Goal: Transaction & Acquisition: Purchase product/service

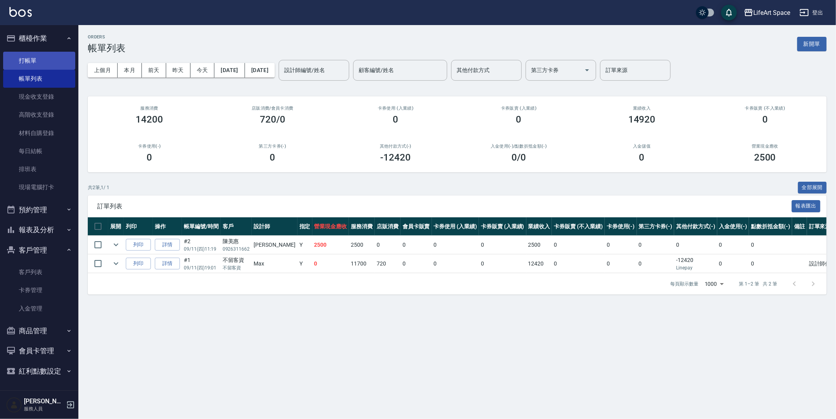
click at [46, 62] on link "打帳單" at bounding box center [39, 61] width 72 height 18
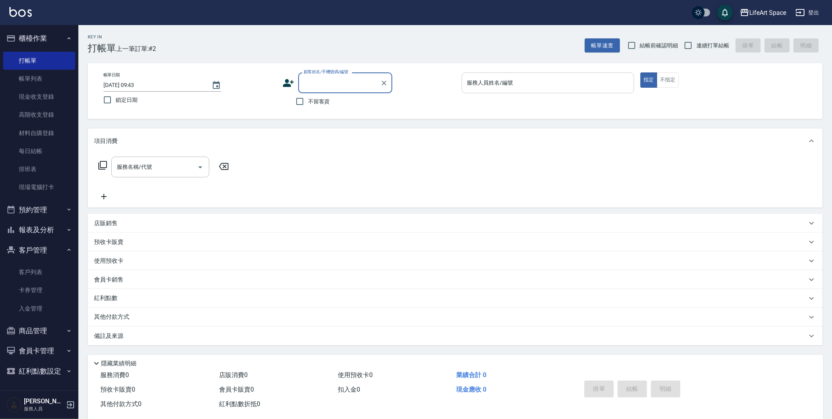
click at [494, 81] on input "服務人員姓名/編號" at bounding box center [548, 83] width 166 height 14
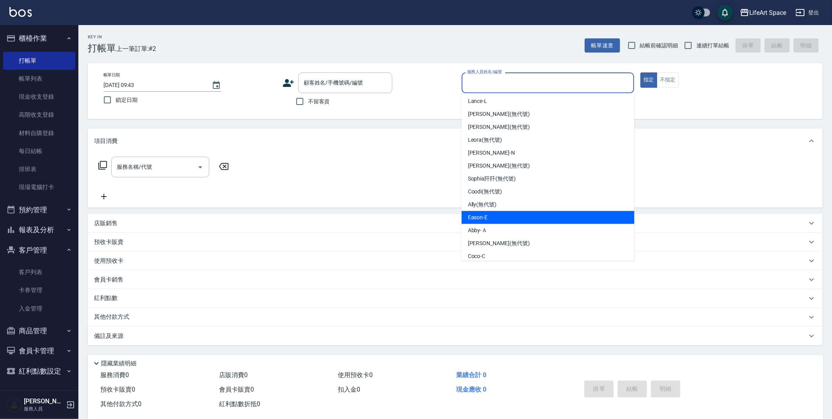
scroll to position [136, 0]
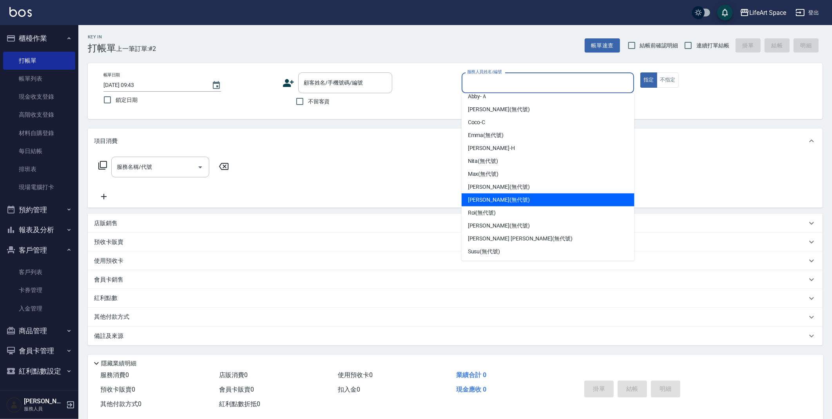
click at [489, 201] on span "Joyce (無代號)" at bounding box center [499, 200] width 62 height 8
type input "Joyce(無代號)"
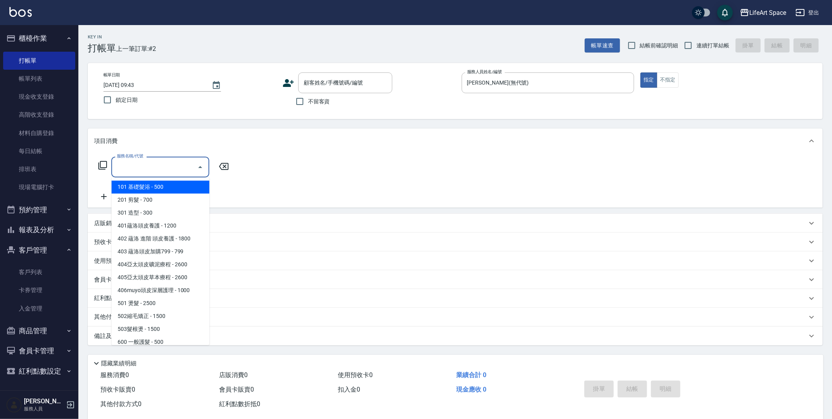
click at [152, 165] on input "服務名稱/代號" at bounding box center [154, 167] width 79 height 14
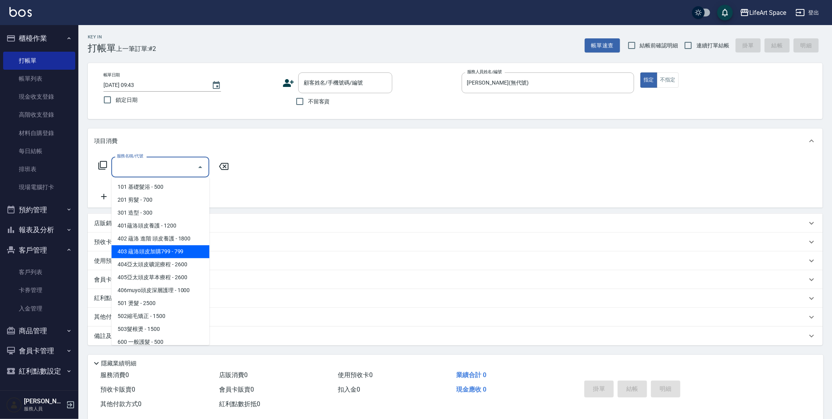
scroll to position [123, 0]
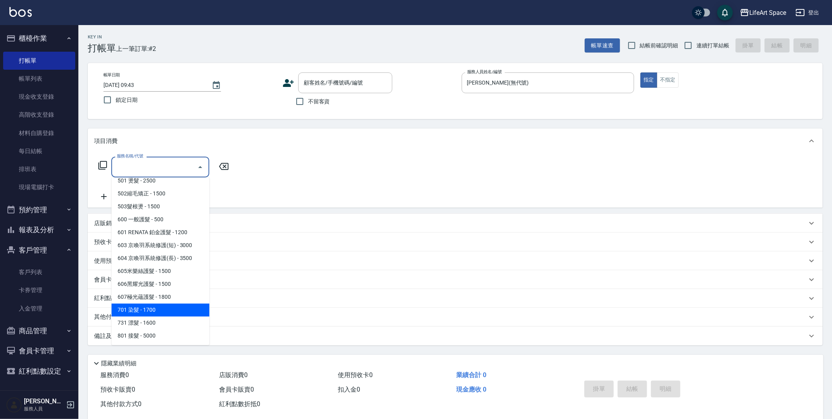
click at [154, 312] on span "701 染髮 - 1700" at bounding box center [160, 310] width 98 height 13
type input "701 染髮(701)"
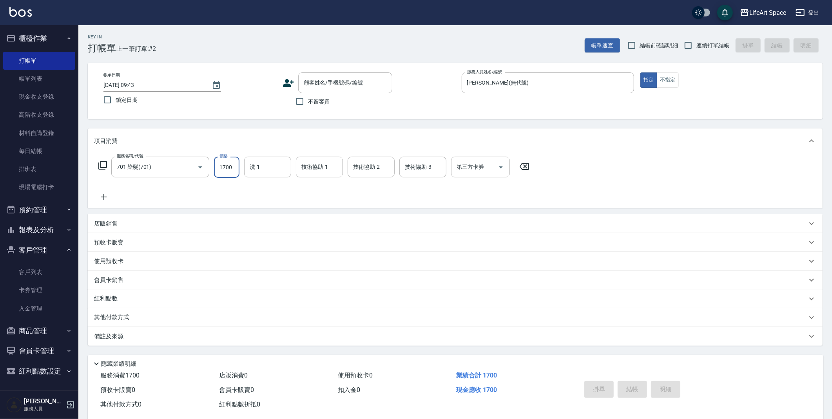
click at [234, 168] on input "1700" at bounding box center [226, 167] width 25 height 21
type input "4399"
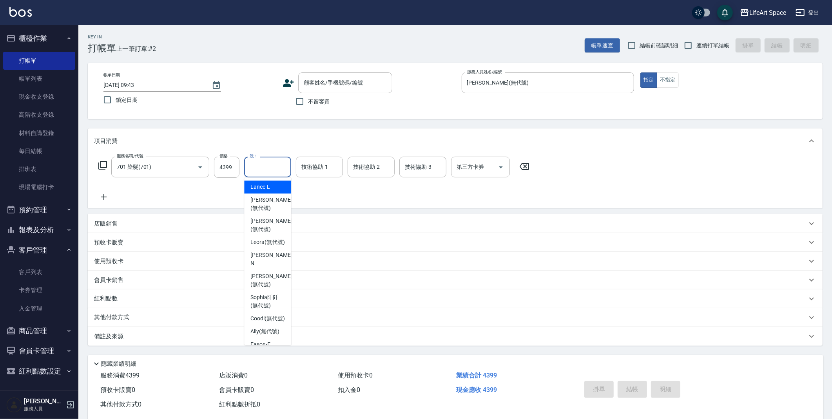
click at [279, 161] on input "洗-1" at bounding box center [268, 167] width 40 height 14
drag, startPoint x: 272, startPoint y: 297, endPoint x: 334, endPoint y: 186, distance: 127.7
click at [272, 297] on span "Sophia阡阡 (無代號)" at bounding box center [267, 302] width 34 height 16
type input "Sophia阡阡(無代號)"
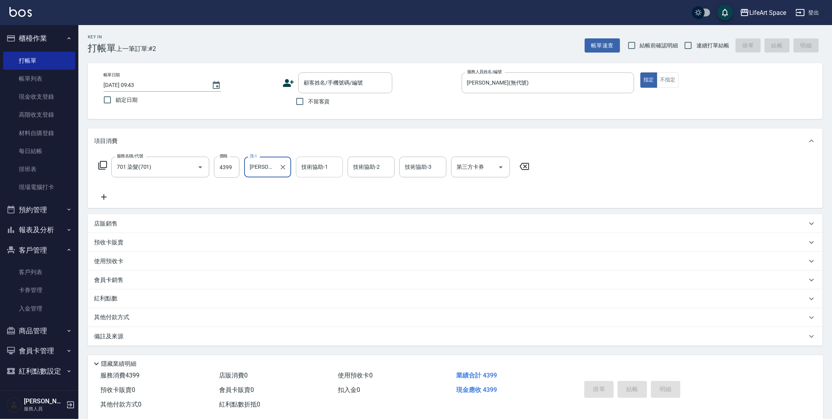
click at [328, 171] on input "技術協助-1" at bounding box center [319, 167] width 40 height 14
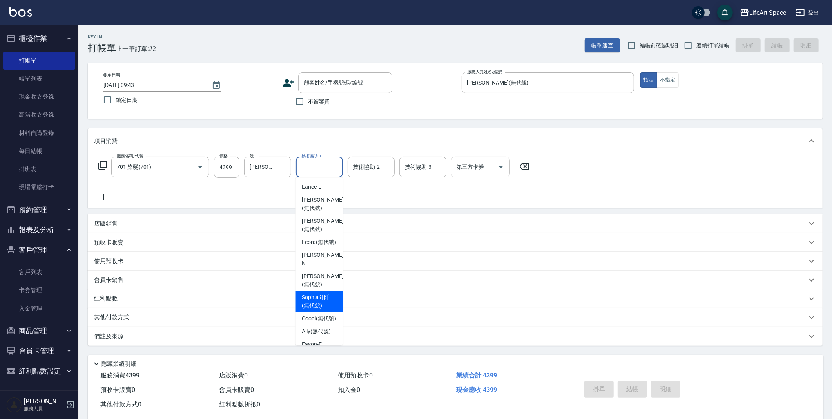
click at [328, 294] on span "Sophia阡阡 (無代號)" at bounding box center [319, 302] width 34 height 16
type input "Sophia阡阡(無代號)"
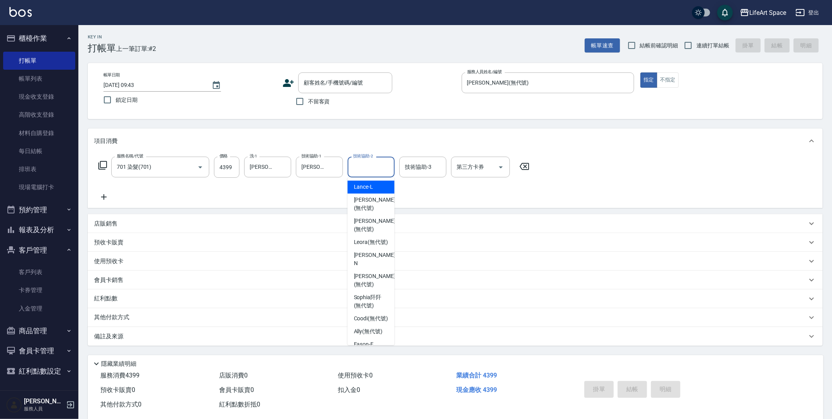
click at [379, 160] on input "技術協助-2" at bounding box center [371, 167] width 40 height 14
drag, startPoint x: 367, startPoint y: 292, endPoint x: 368, endPoint y: 283, distance: 9.5
click at [367, 294] on span "Sophia阡阡 (無代號)" at bounding box center [371, 302] width 34 height 16
type input "Sophia阡阡(無代號)"
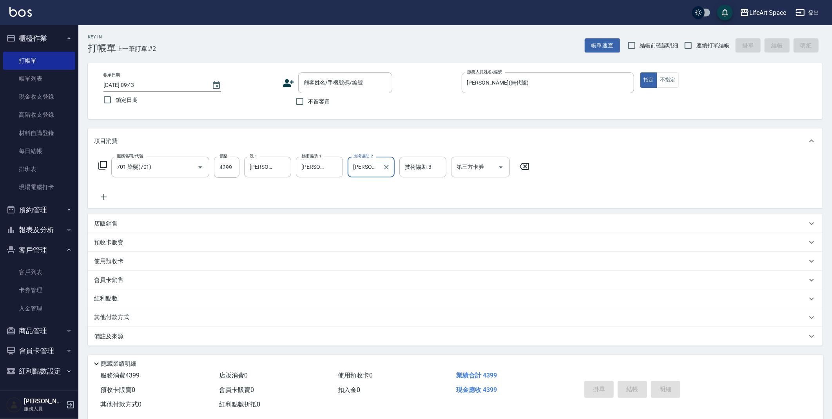
click at [415, 167] on input "技術協助-3" at bounding box center [423, 167] width 40 height 14
click at [103, 192] on div "服務名稱/代號 701 染髮(701) 服務名稱/代號 價格 4399 價格 洗-1 Sophia阡阡(無代號) 洗-1 技術協助-1 Sophia阡阡(無代…" at bounding box center [314, 179] width 440 height 45
click at [105, 196] on icon at bounding box center [104, 196] width 20 height 9
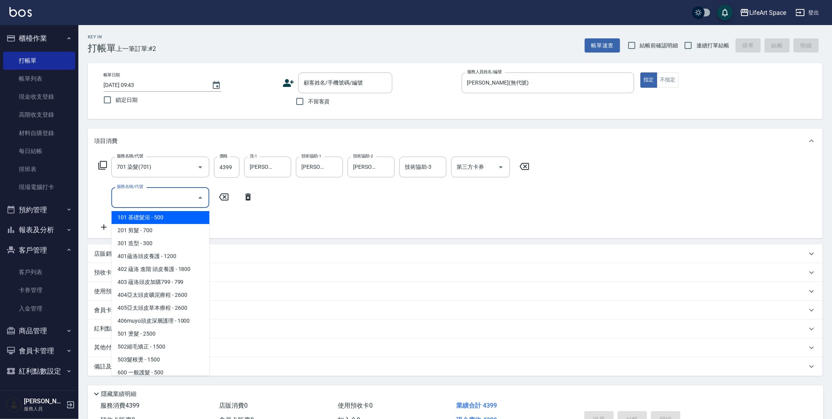
click at [123, 203] on input "服務名稱/代號" at bounding box center [154, 198] width 79 height 14
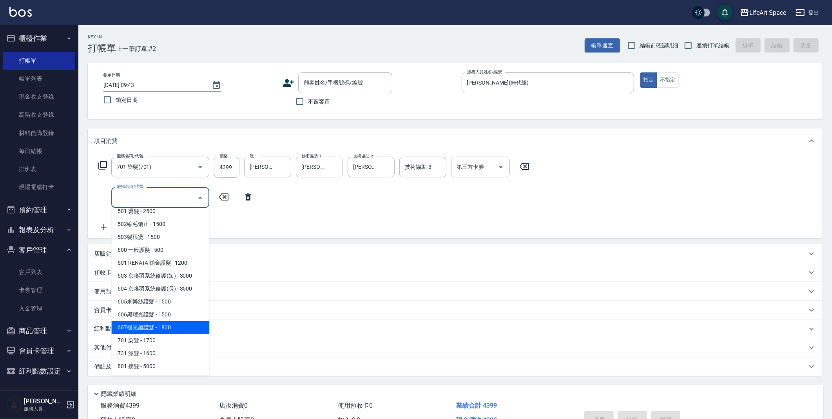
click at [161, 328] on span "607極光蘊護髮 - 1800" at bounding box center [160, 327] width 98 height 13
type input "607極光蘊護髮(607)"
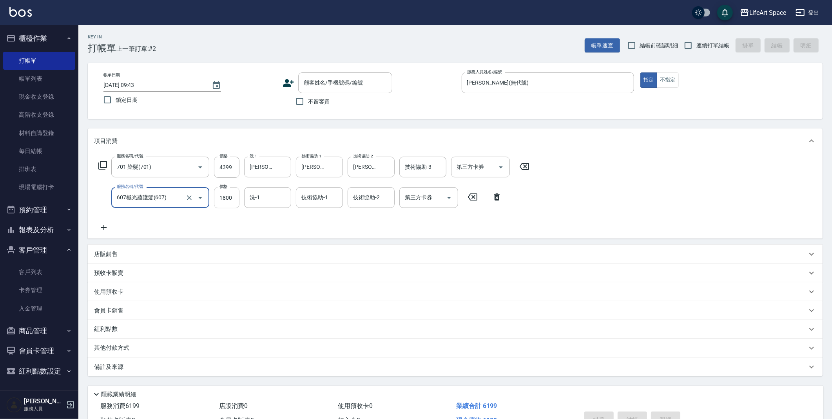
click at [233, 198] on input "1800" at bounding box center [226, 197] width 25 height 21
type input "2200"
click at [309, 201] on div "技術協助-1 技術協助-1" at bounding box center [319, 197] width 47 height 21
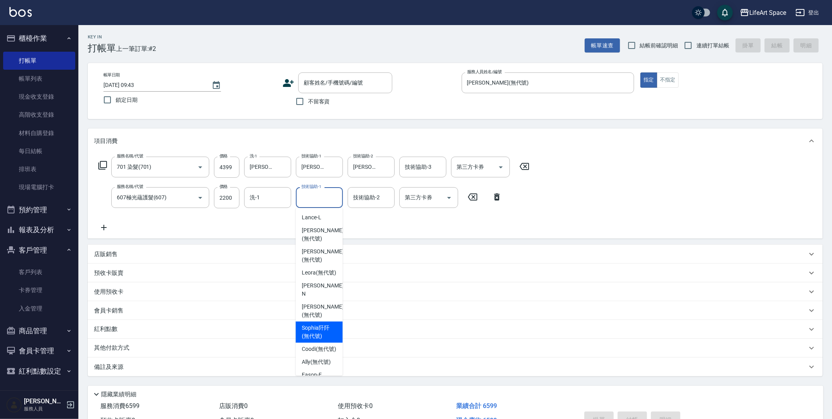
click at [330, 326] on span "Sophia阡阡 (無代號)" at bounding box center [319, 332] width 34 height 16
type input "Sophia阡阡(無代號)"
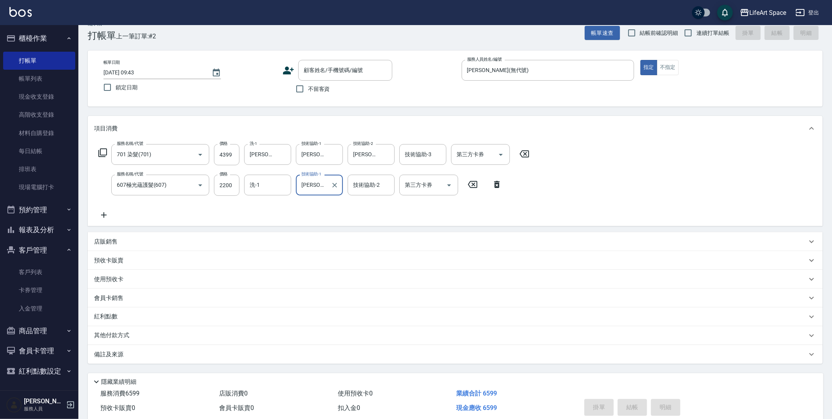
scroll to position [45, 0]
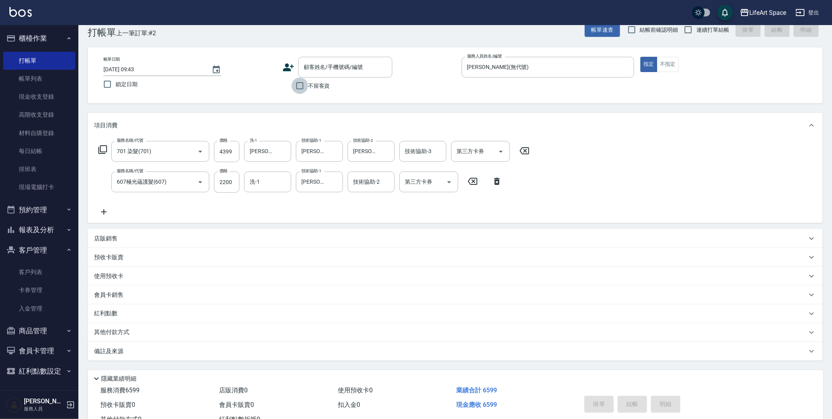
click at [305, 87] on input "不留客資" at bounding box center [300, 86] width 16 height 16
checkbox input "true"
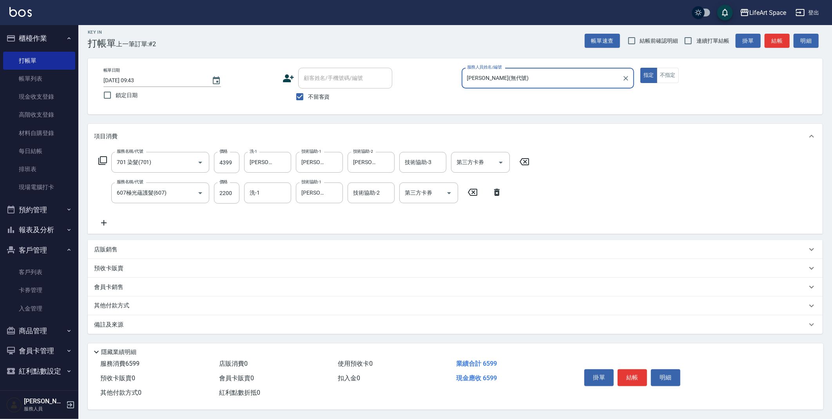
click at [129, 321] on div "備註及來源" at bounding box center [450, 325] width 713 height 8
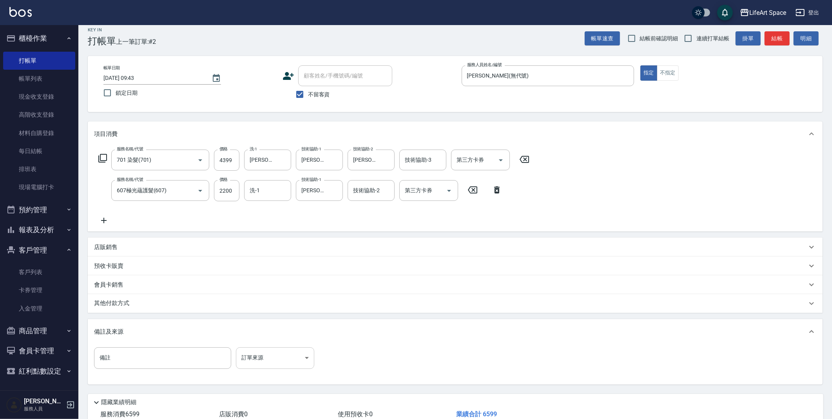
click at [258, 350] on body "LifeArt Space 登出 櫃檯作業 打帳單 帳單列表 現金收支登錄 高階收支登錄 材料自購登錄 每日結帳 排班表 現場電腦打卡 預約管理 預約管理 單…" at bounding box center [416, 231] width 832 height 477
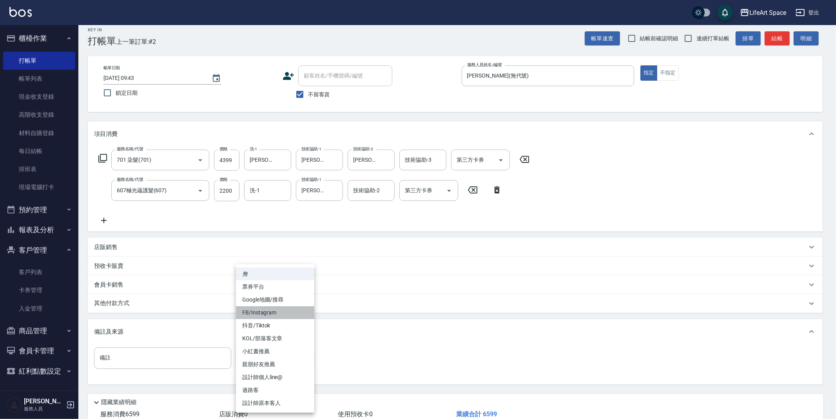
click at [272, 309] on li "FB/Instagram" at bounding box center [275, 312] width 78 height 13
type input "FB/Instagram"
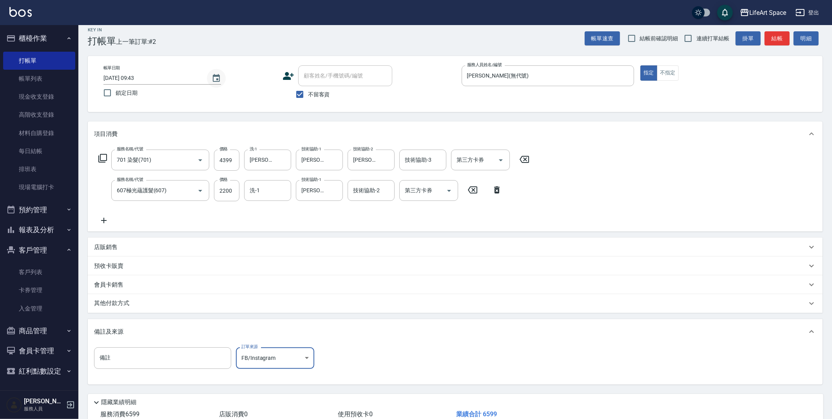
click at [219, 78] on icon "Choose date, selected date is 2025-09-11" at bounding box center [216, 78] width 7 height 8
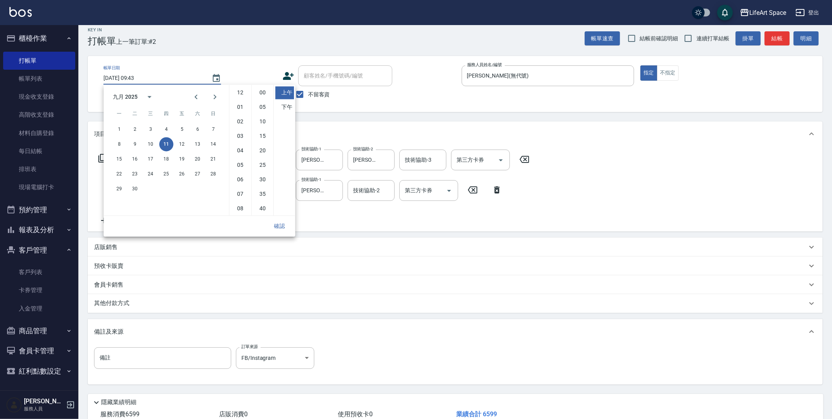
scroll to position [43, 0]
click at [151, 141] on button "10" at bounding box center [150, 144] width 14 height 14
type input "2025/09/10 09:43"
click at [277, 226] on button "確認" at bounding box center [279, 226] width 25 height 14
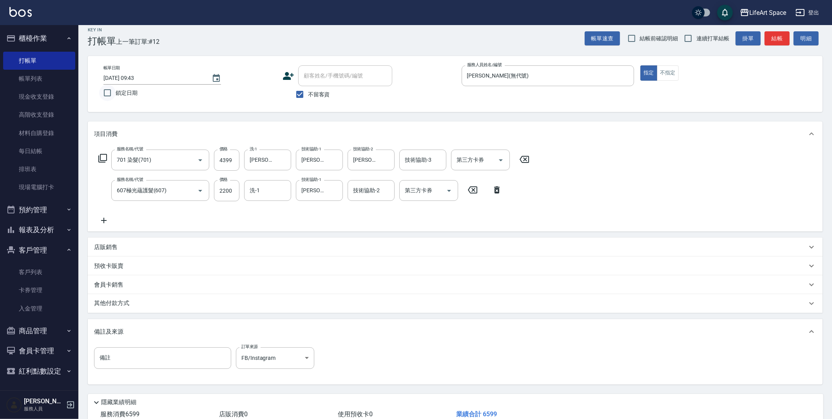
click at [111, 94] on input "鎖定日期" at bounding box center [107, 93] width 16 height 16
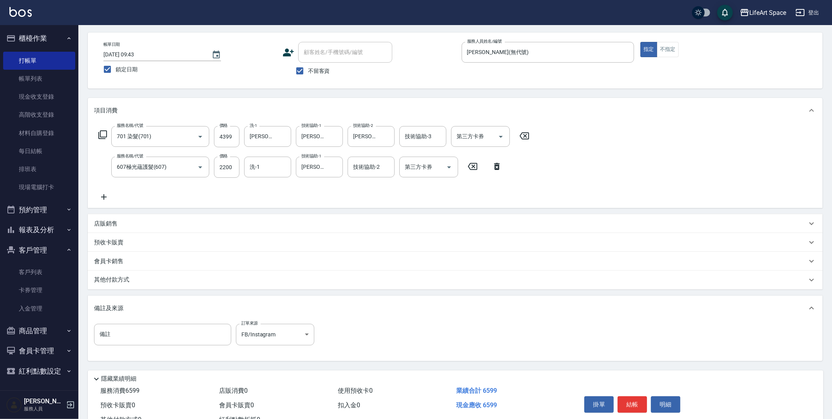
scroll to position [60, 0]
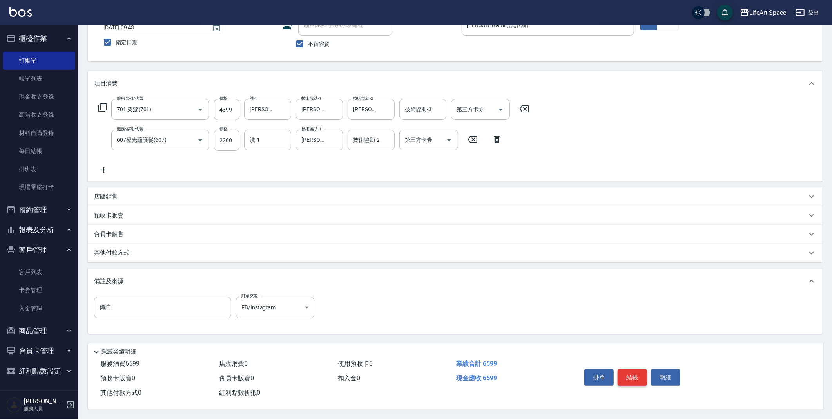
click at [636, 373] on button "結帳" at bounding box center [632, 378] width 29 height 16
checkbox input "false"
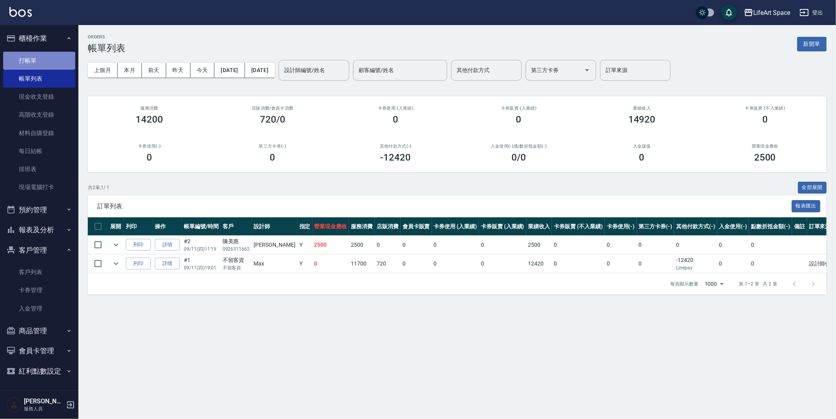
click at [34, 61] on link "打帳單" at bounding box center [39, 61] width 72 height 18
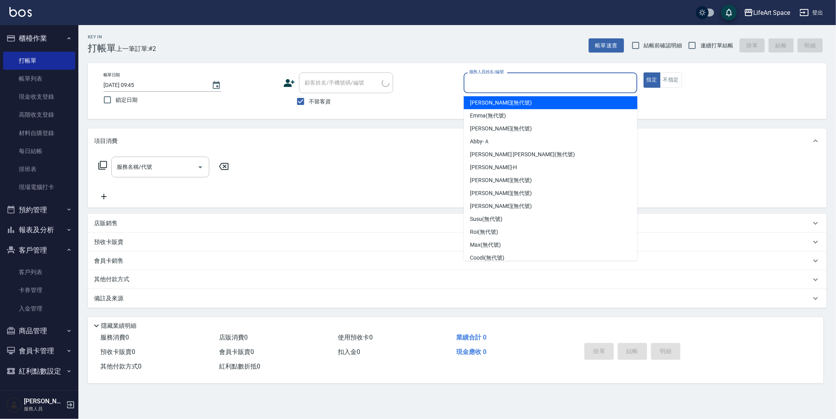
click at [501, 82] on input "服務人員姓名/編號" at bounding box center [550, 83] width 167 height 14
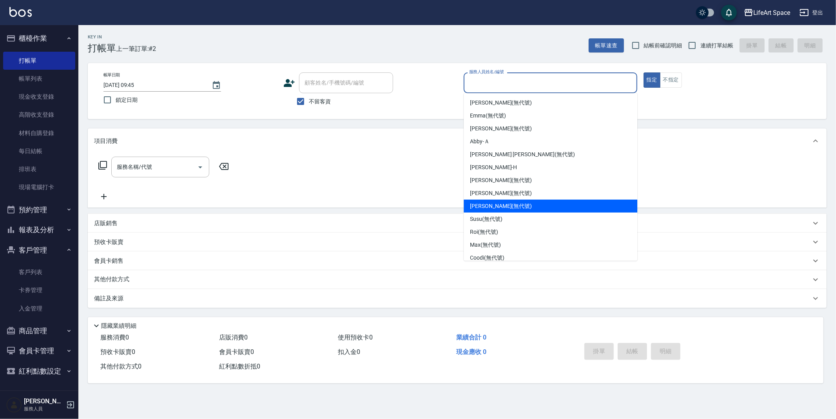
click at [502, 205] on span "Joyce (無代號)" at bounding box center [501, 206] width 62 height 8
type input "Joyce(無代號)"
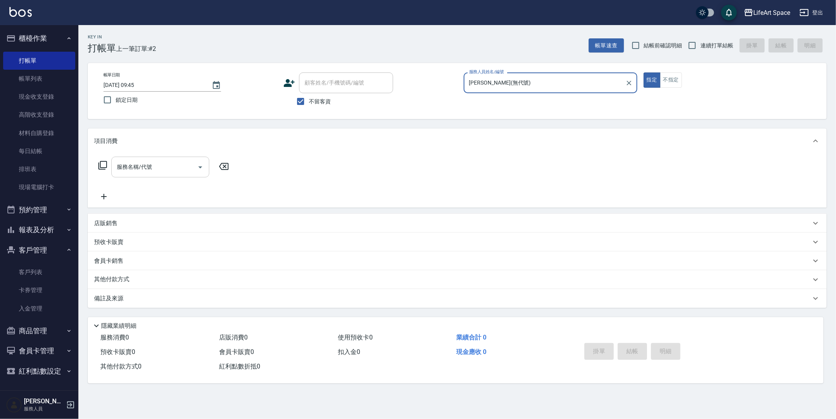
click at [144, 172] on input "服務名稱/代號" at bounding box center [154, 167] width 79 height 14
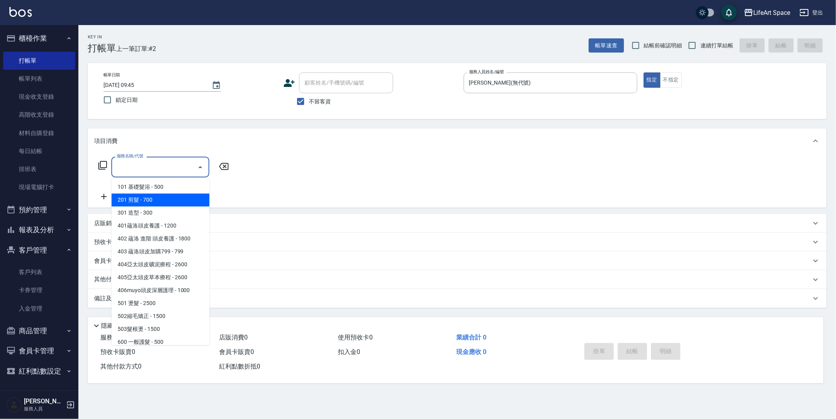
click at [149, 195] on span "201 剪髮 - 700" at bounding box center [160, 200] width 98 height 13
type input "201 剪髮(201)"
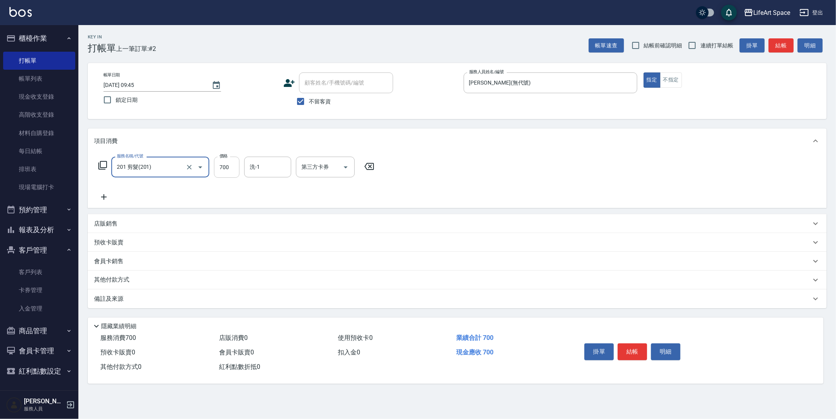
click at [237, 169] on input "700" at bounding box center [226, 167] width 25 height 21
type input "900"
click at [638, 353] on button "結帳" at bounding box center [632, 352] width 29 height 16
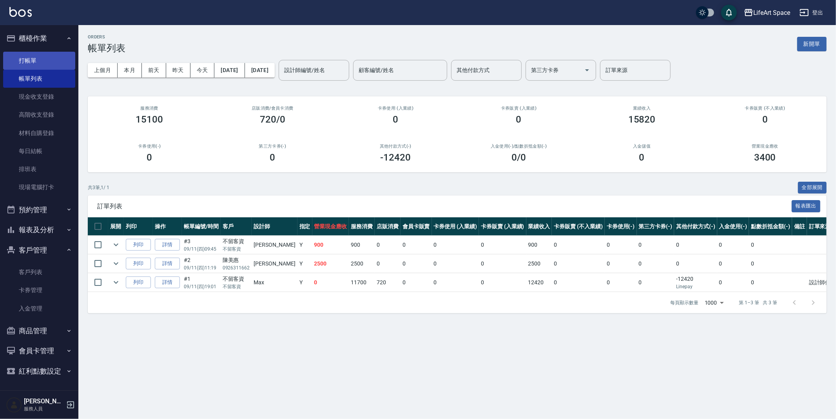
click at [30, 56] on link "打帳單" at bounding box center [39, 61] width 72 height 18
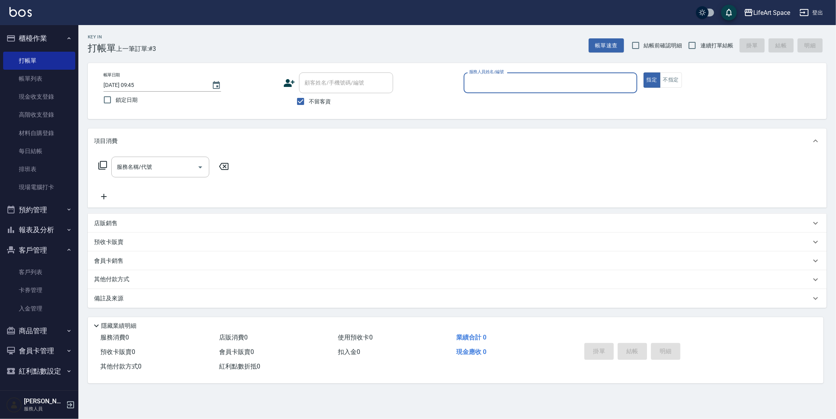
click at [473, 84] on input "服務人員姓名/編號" at bounding box center [550, 83] width 167 height 14
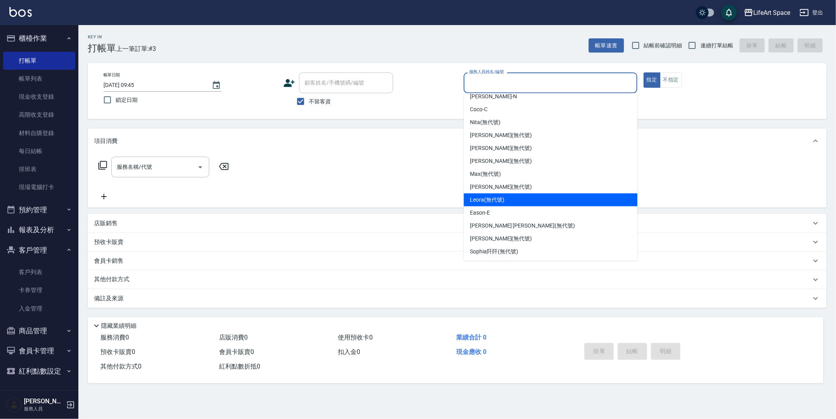
scroll to position [90, 0]
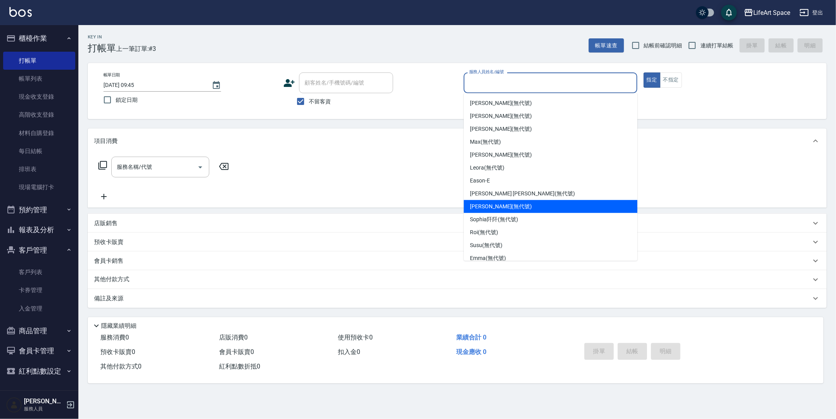
click at [498, 208] on span "Joyce (無代號)" at bounding box center [501, 207] width 62 height 8
type input "Joyce(無代號)"
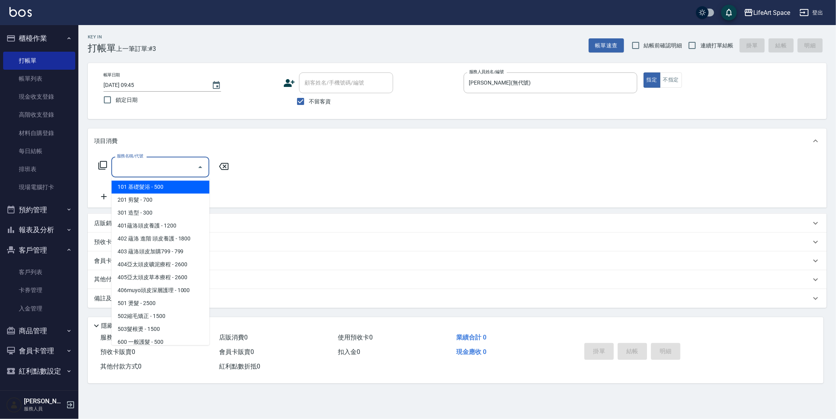
click at [150, 168] on input "服務名稱/代號" at bounding box center [154, 167] width 79 height 14
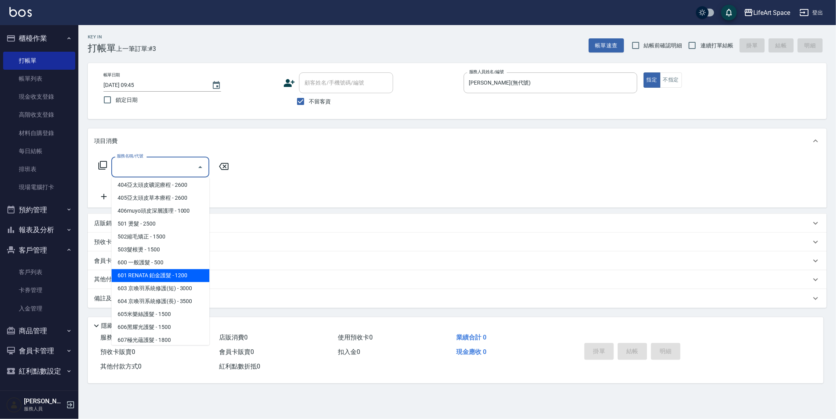
scroll to position [123, 0]
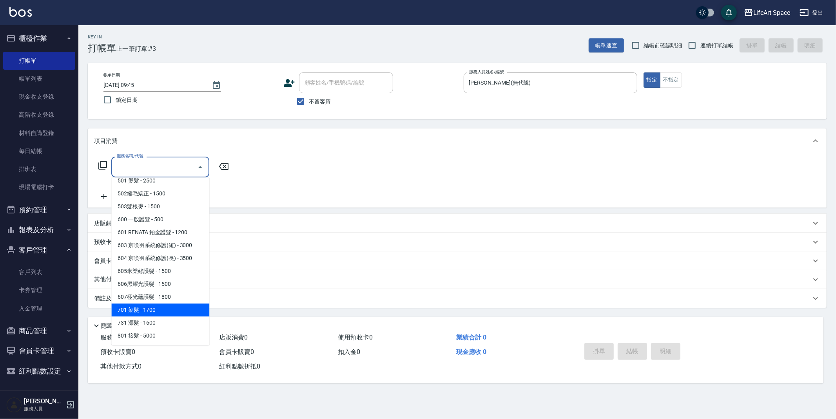
click at [158, 312] on span "701 染髮 - 1700" at bounding box center [160, 310] width 98 height 13
type input "701 染髮(701)"
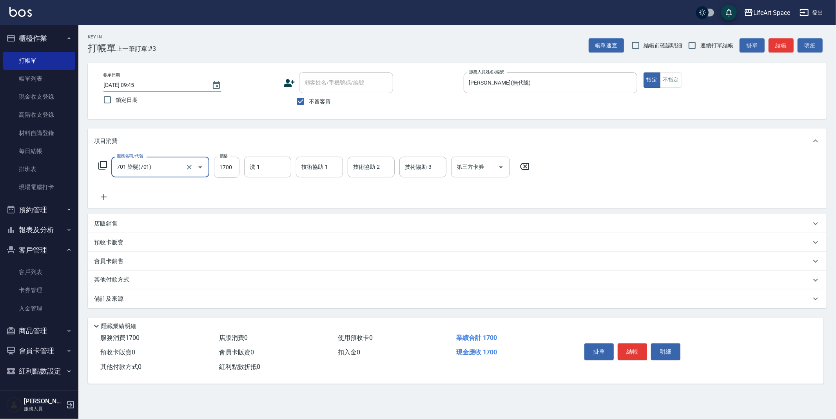
click at [234, 168] on input "1700" at bounding box center [226, 167] width 25 height 21
type input "1950"
click at [263, 174] on div "洗-1" at bounding box center [267, 167] width 47 height 21
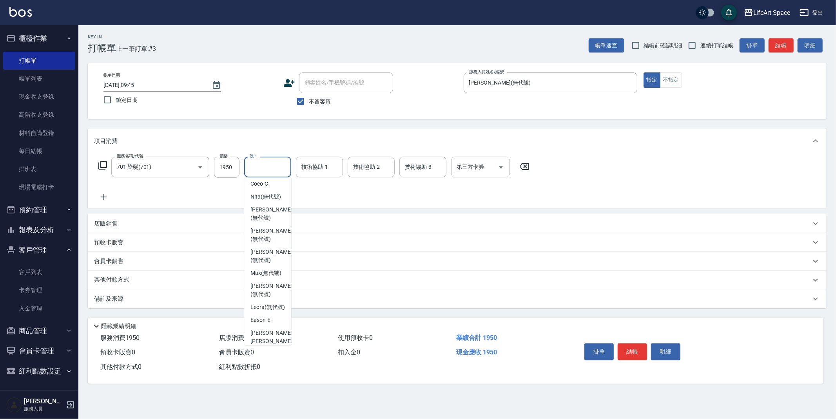
scroll to position [40, 0]
click at [267, 334] on span "Patty (無代號)" at bounding box center [271, 342] width 42 height 16
type input "Patty(無代號)"
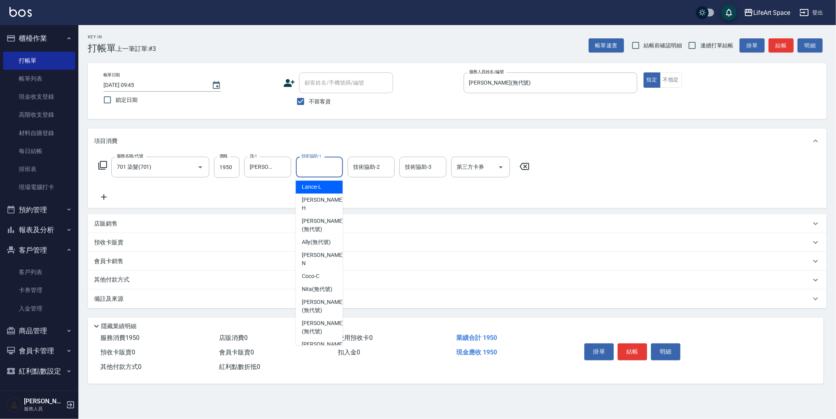
click at [312, 164] on div "技術協助-1 技術協助-1" at bounding box center [319, 167] width 47 height 21
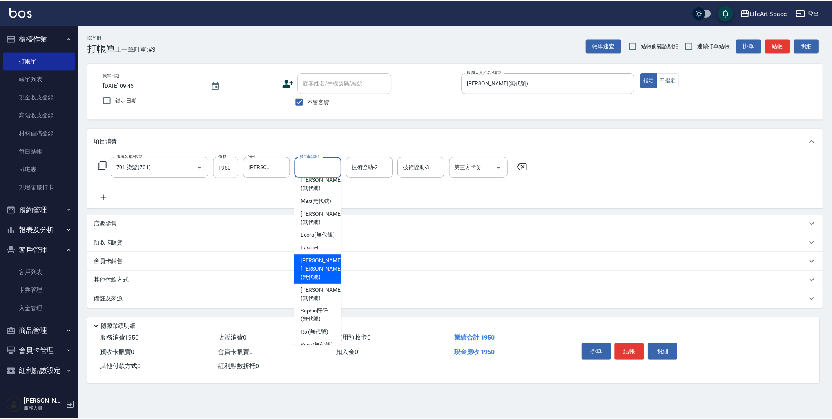
scroll to position [167, 0]
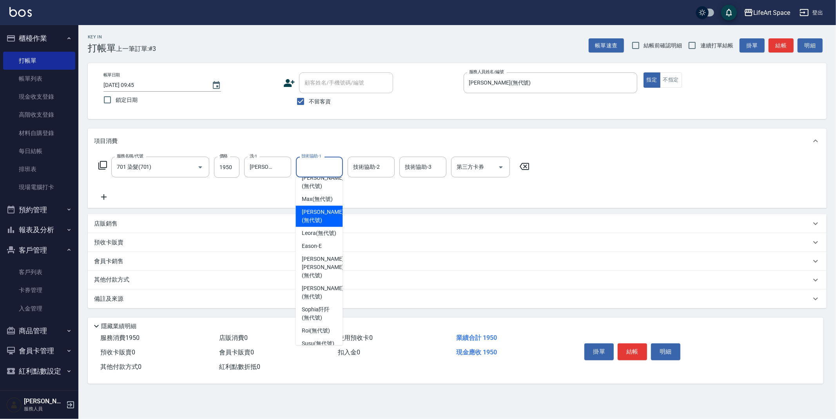
click at [307, 208] on span "Patty (無代號)" at bounding box center [323, 216] width 42 height 16
type input "Patty(無代號)"
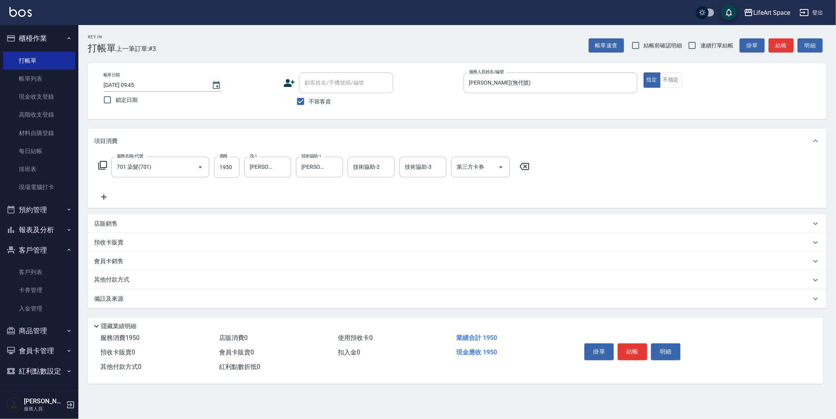
click at [96, 196] on icon at bounding box center [104, 196] width 20 height 9
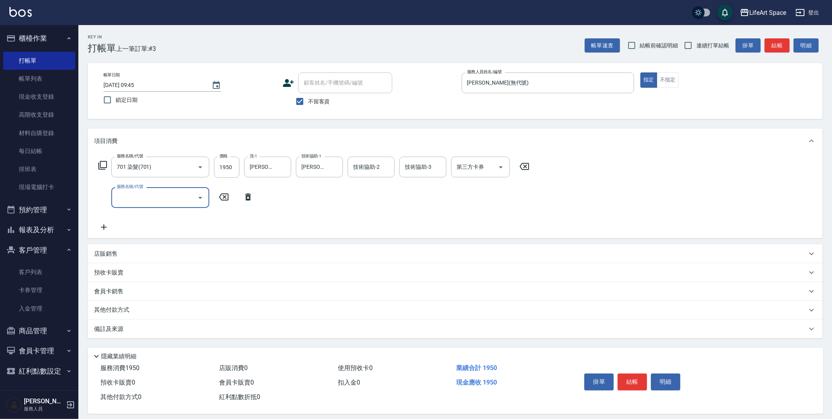
click at [138, 201] on input "服務名稱/代號" at bounding box center [154, 198] width 79 height 14
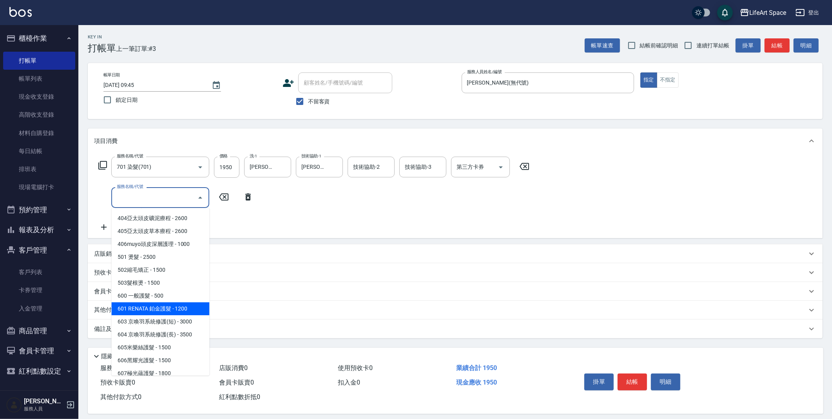
scroll to position [123, 0]
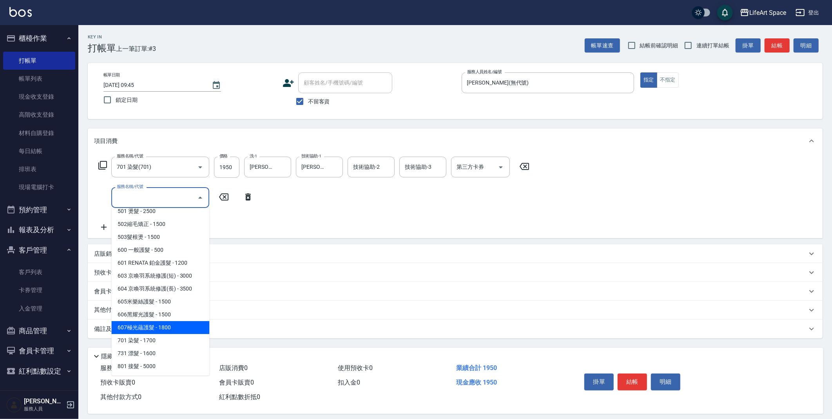
click at [153, 328] on span "607極光蘊護髮 - 1800" at bounding box center [160, 327] width 98 height 13
type input "607極光蘊護髮(607)"
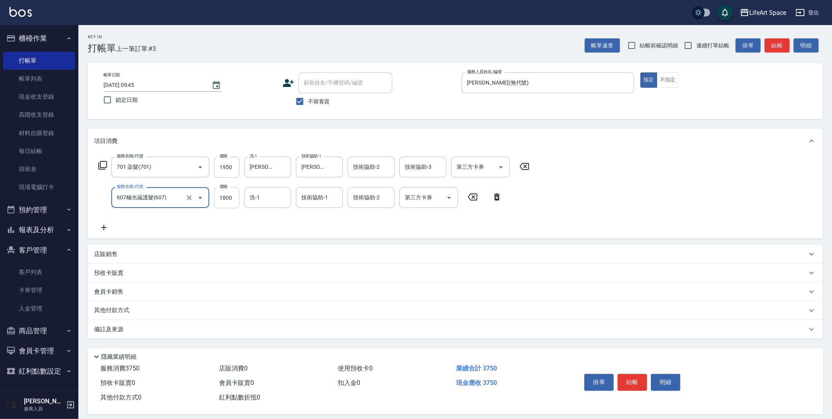
click at [234, 201] on input "1800" at bounding box center [226, 197] width 25 height 21
type input "2200"
click at [317, 201] on div "技術協助-1 技術協助-1" at bounding box center [319, 197] width 47 height 21
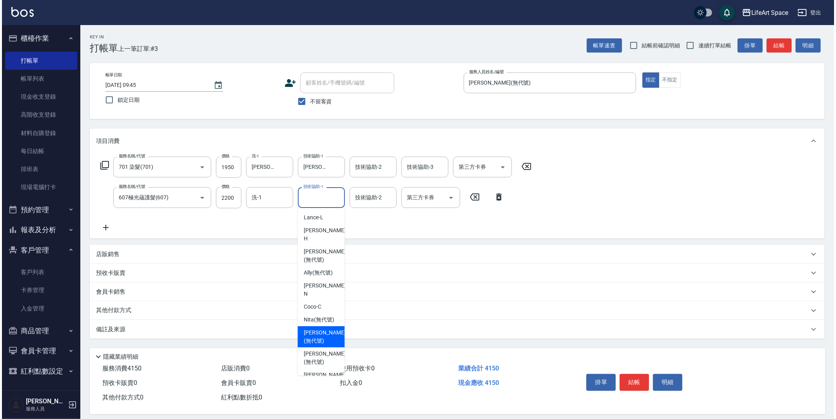
scroll to position [34, 0]
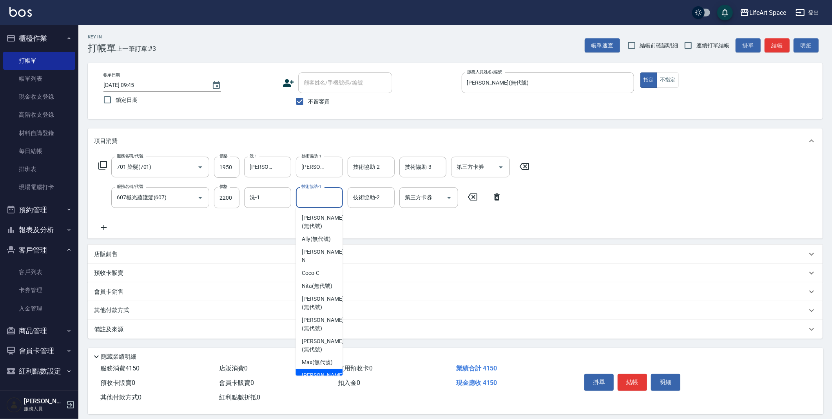
click at [317, 372] on span "Patty (無代號)" at bounding box center [323, 380] width 42 height 16
type input "Patty(無代號)"
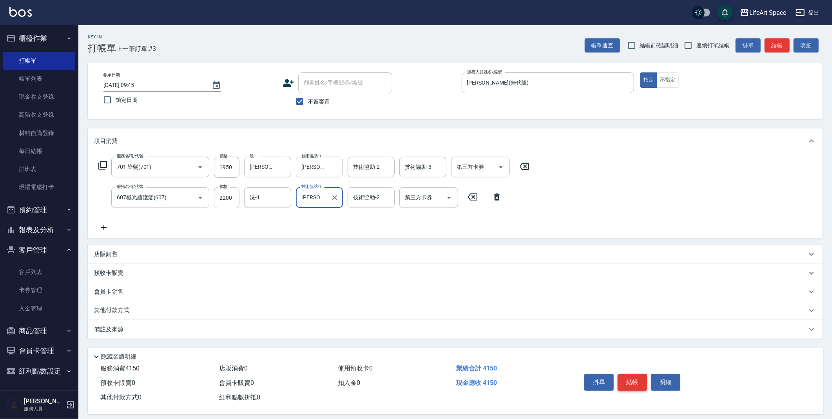
click at [632, 385] on button "結帳" at bounding box center [632, 382] width 29 height 16
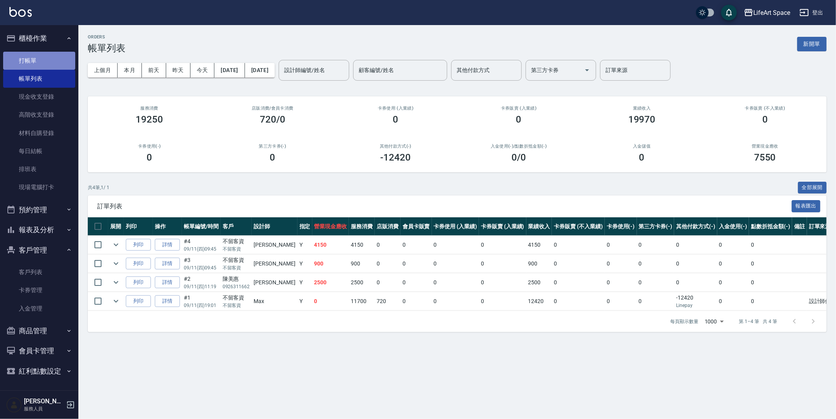
click at [33, 58] on link "打帳單" at bounding box center [39, 61] width 72 height 18
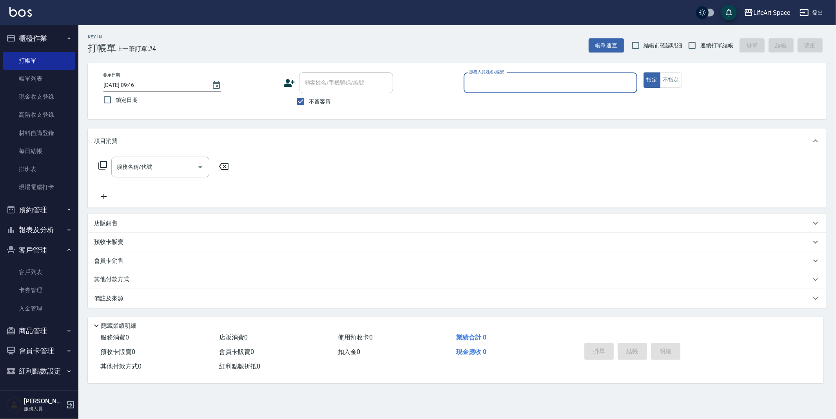
click at [499, 84] on input "服務人員姓名/編號" at bounding box center [550, 83] width 167 height 14
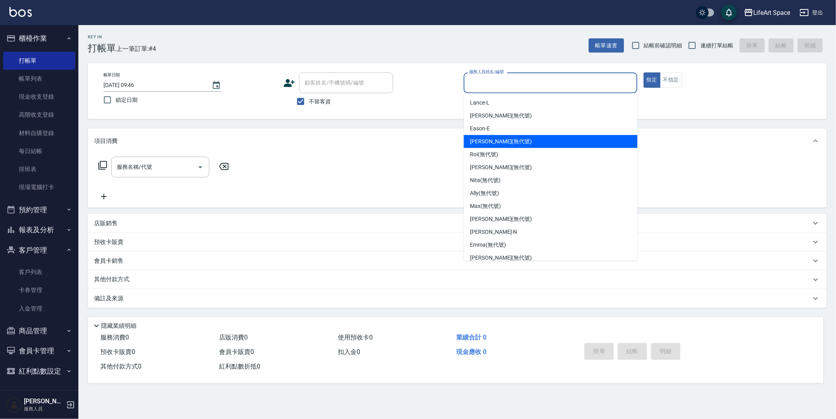
click at [493, 144] on span "Joyce (無代號)" at bounding box center [501, 142] width 62 height 8
type input "Joyce(無代號)"
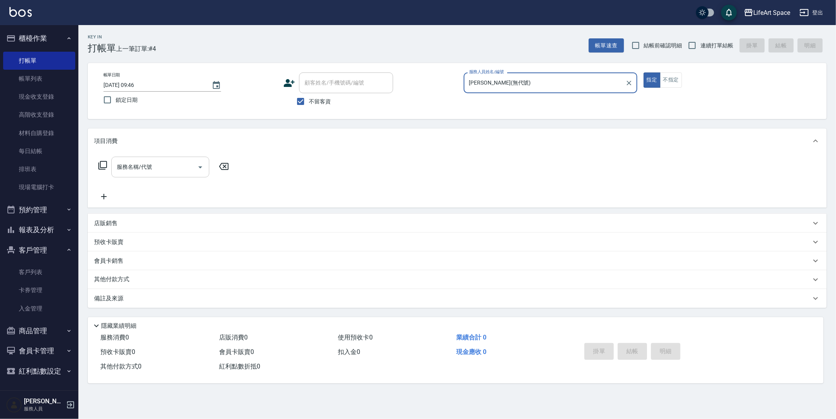
click at [151, 168] on input "服務名稱/代號" at bounding box center [154, 167] width 79 height 14
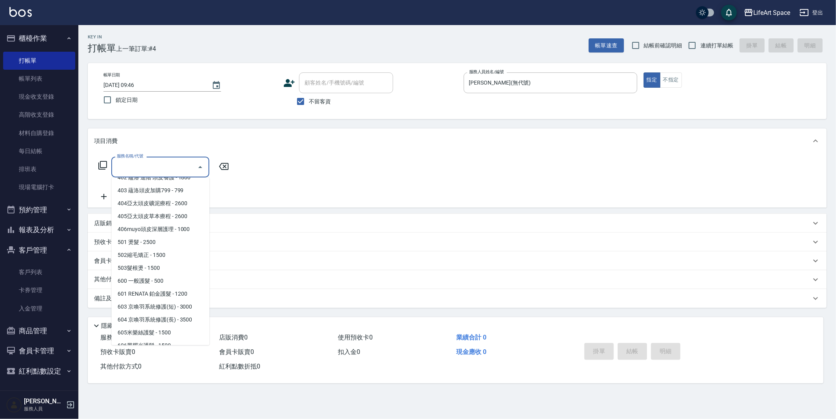
scroll to position [123, 0]
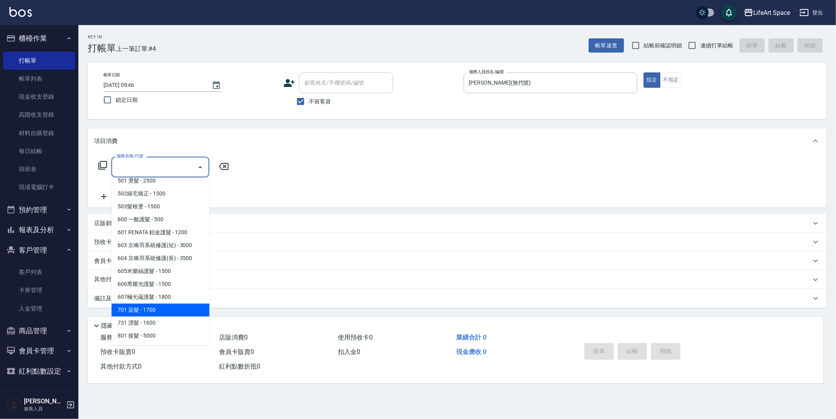
click at [150, 306] on span "701 染髮 - 1700" at bounding box center [160, 310] width 98 height 13
type input "701 染髮(701)"
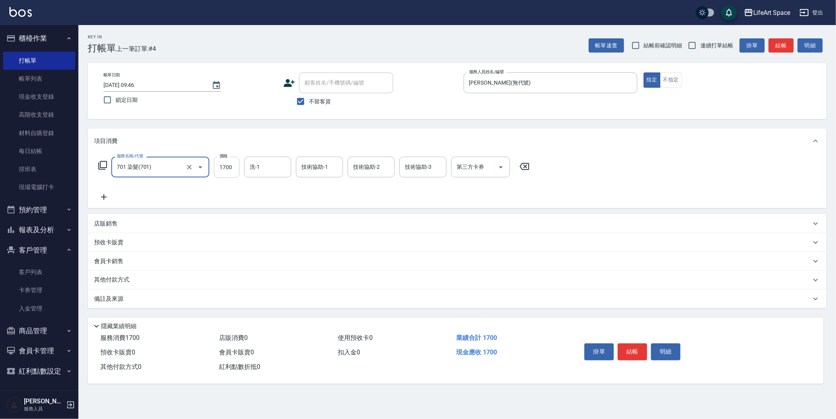
click at [237, 167] on input "1700" at bounding box center [226, 167] width 25 height 21
type input "4399"
click at [275, 172] on input "洗-1" at bounding box center [268, 167] width 40 height 14
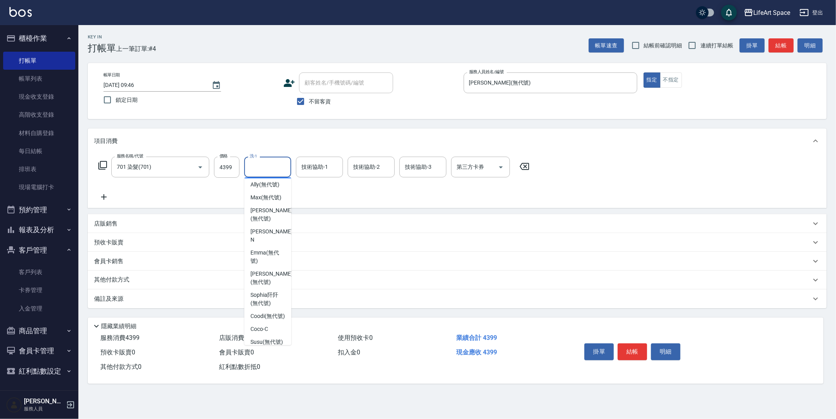
scroll to position [121, 0]
drag, startPoint x: 266, startPoint y: 285, endPoint x: 330, endPoint y: 172, distance: 129.5
click at [266, 287] on span "Sophia阡阡 (無代號)" at bounding box center [267, 295] width 34 height 16
type input "Sophia阡阡(無代號)"
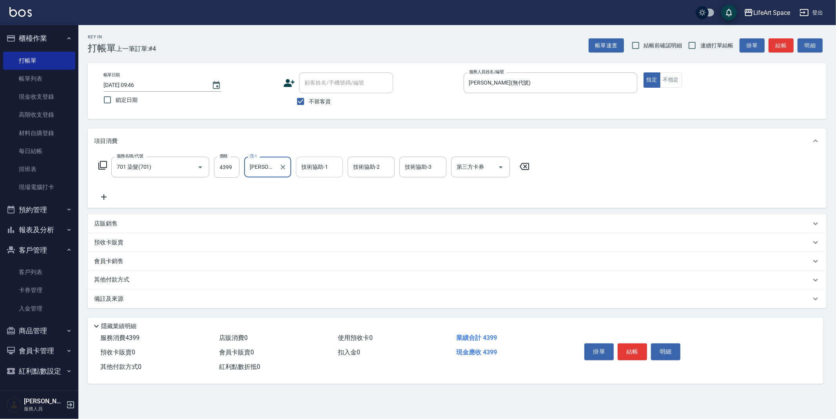
click at [330, 167] on input "技術協助-1" at bounding box center [319, 167] width 40 height 14
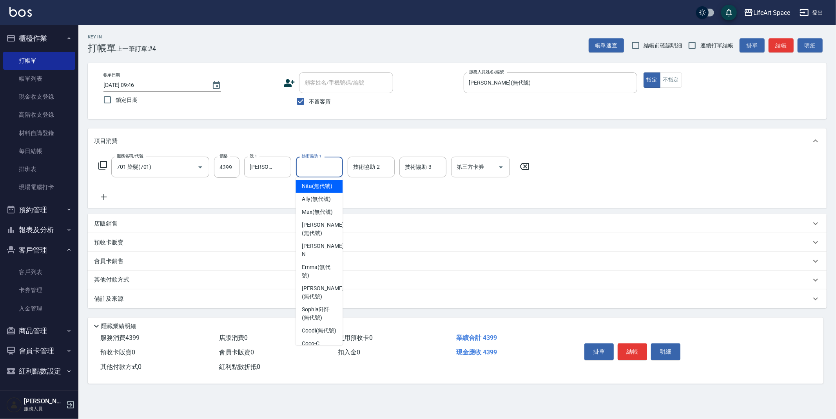
scroll to position [162, 0]
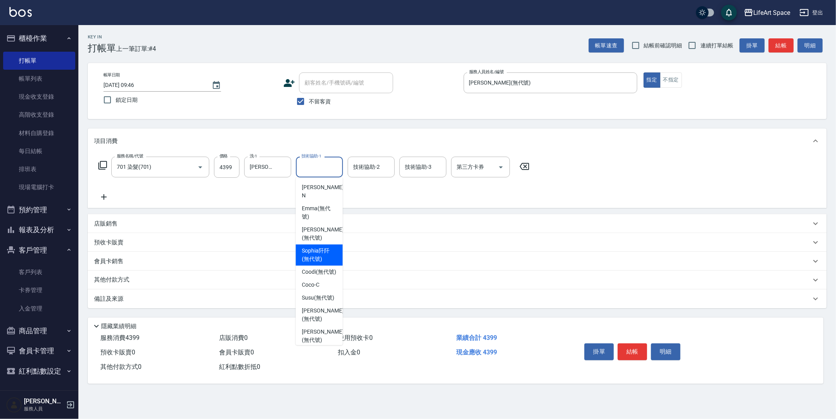
click at [316, 247] on span "Sophia阡阡 (無代號)" at bounding box center [319, 255] width 34 height 16
type input "Sophia阡阡(無代號)"
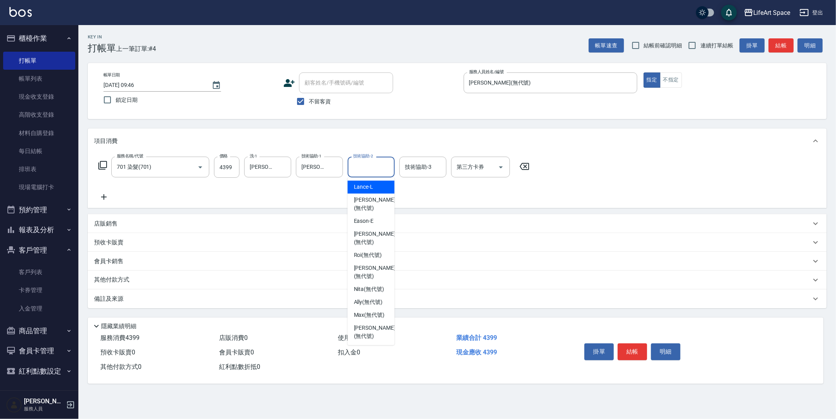
click at [378, 165] on input "技術協助-2" at bounding box center [371, 167] width 40 height 14
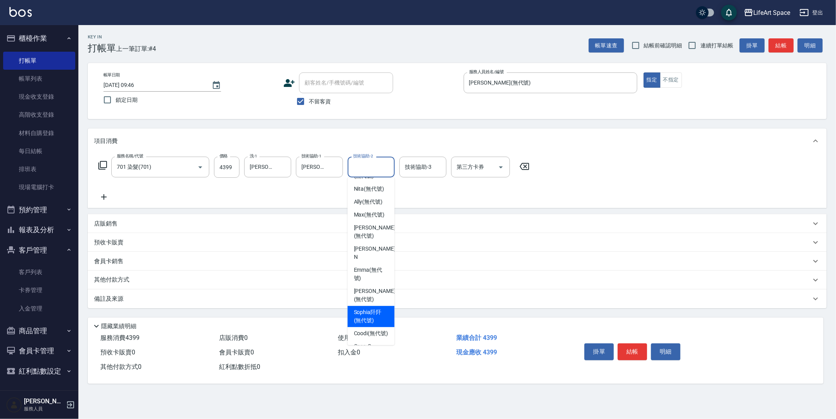
click at [371, 308] on span "Sophia阡阡 (無代號)" at bounding box center [371, 316] width 34 height 16
type input "Sophia阡阡(無代號)"
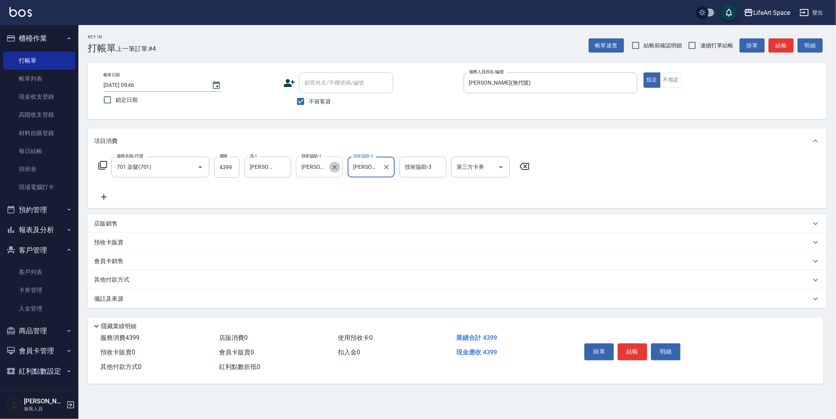
click at [333, 165] on icon "Clear" at bounding box center [335, 167] width 8 height 8
click at [326, 169] on input "技術協助-1" at bounding box center [319, 167] width 40 height 14
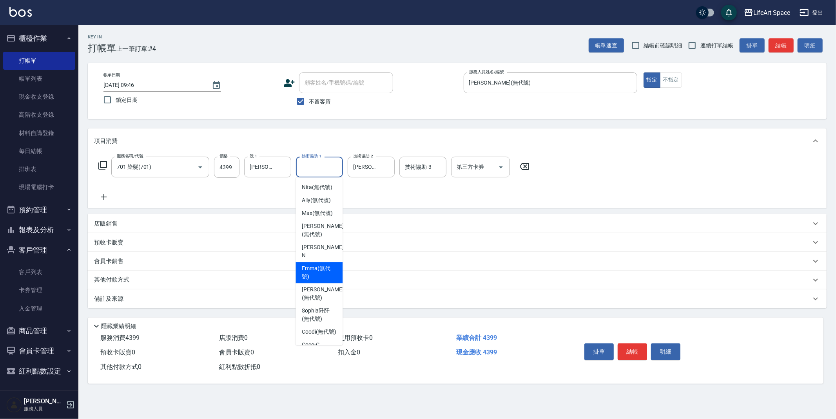
scroll to position [206, 0]
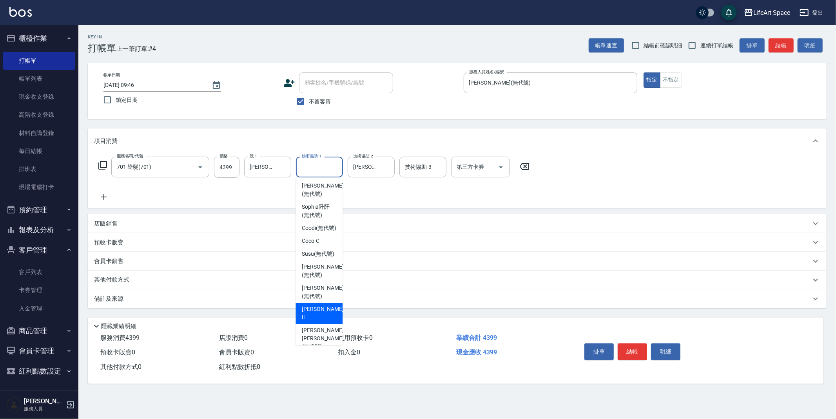
click at [320, 314] on span "Hannah -H" at bounding box center [323, 313] width 43 height 16
type input "Hannah-H"
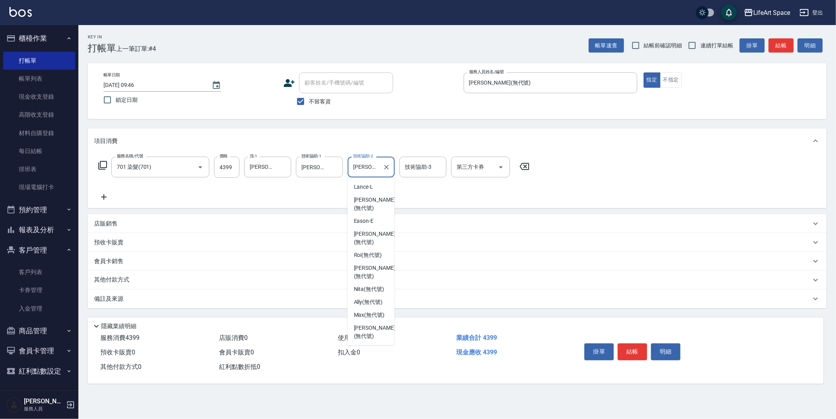
click at [370, 169] on input "Sophia阡阡(無代號)" at bounding box center [365, 167] width 28 height 14
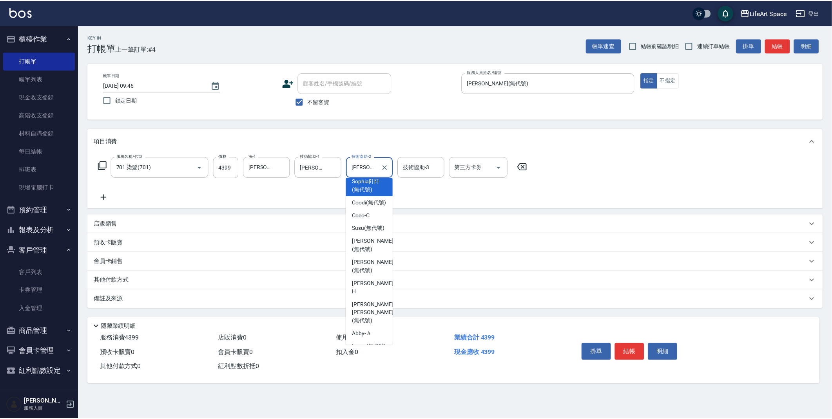
scroll to position [242, 0]
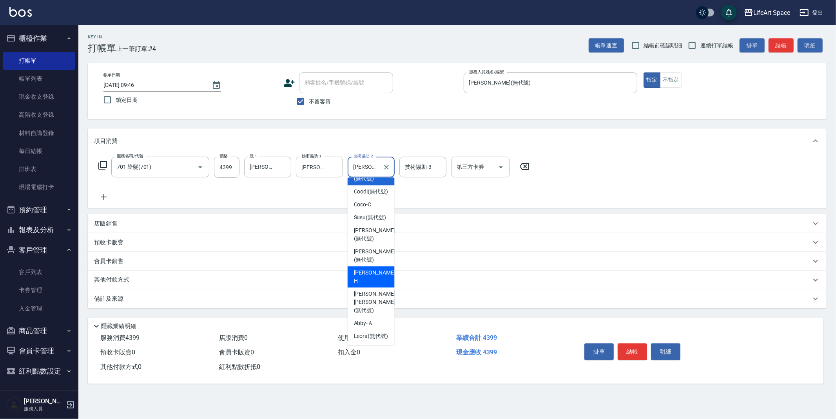
click at [371, 276] on span "Hannah -H" at bounding box center [375, 277] width 43 height 16
type input "Hannah-H"
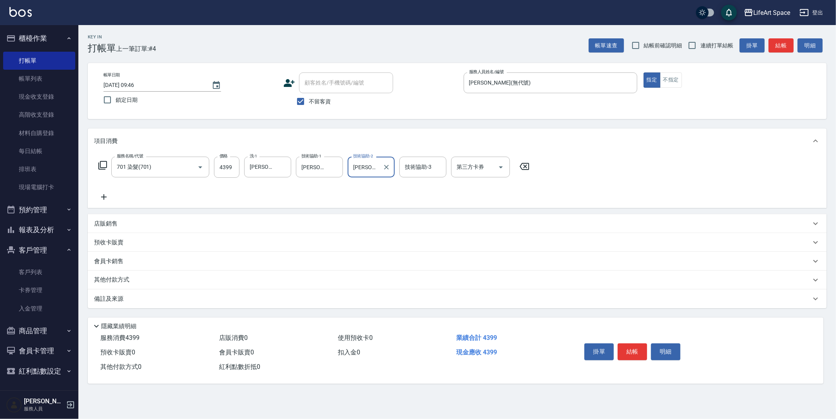
click at [107, 195] on icon at bounding box center [104, 196] width 20 height 9
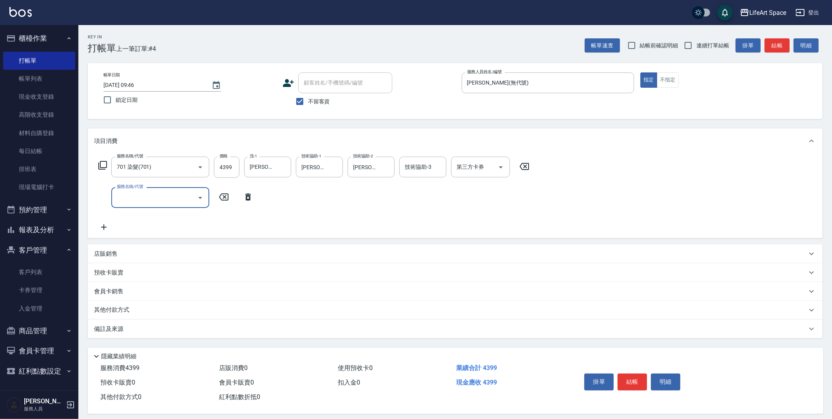
click at [129, 193] on input "服務名稱/代號" at bounding box center [154, 198] width 79 height 14
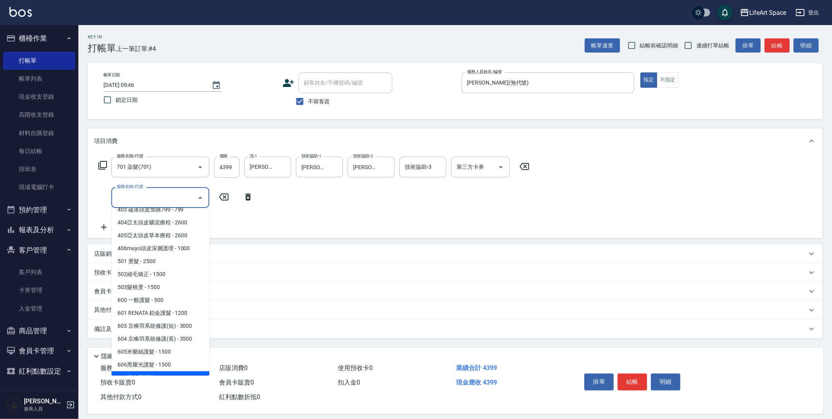
scroll to position [123, 0]
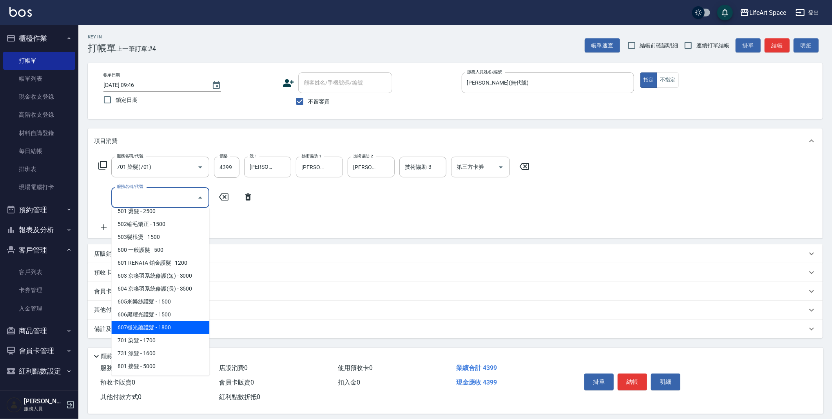
click at [161, 329] on span "607極光蘊護髮 - 1800" at bounding box center [160, 327] width 98 height 13
type input "607極光蘊護髮(607)"
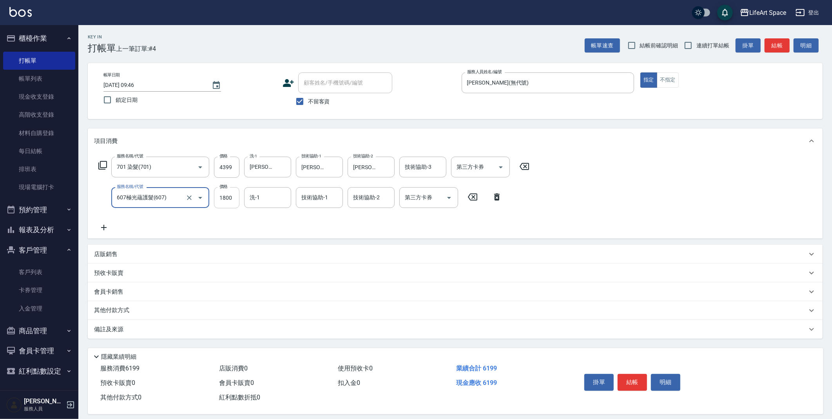
click at [232, 201] on input "1800" at bounding box center [226, 197] width 25 height 21
type input "2200"
click at [282, 196] on input "洗-1" at bounding box center [268, 198] width 40 height 14
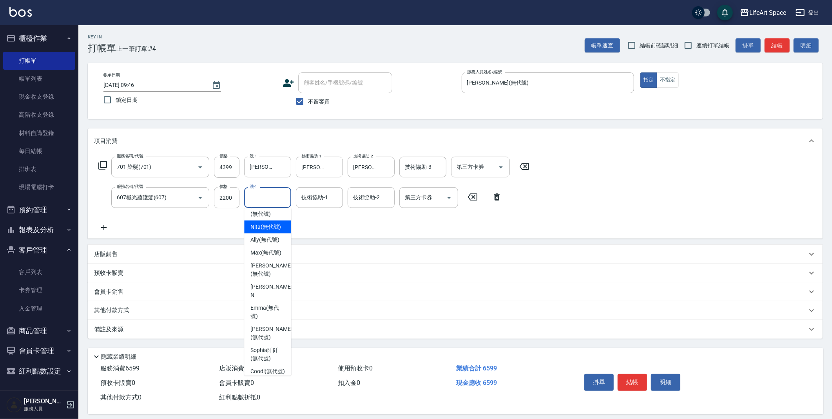
scroll to position [173, 0]
click at [277, 266] on span "Sophia阡阡 (無代號)" at bounding box center [267, 274] width 34 height 16
type input "Sophia阡阡(無代號)"
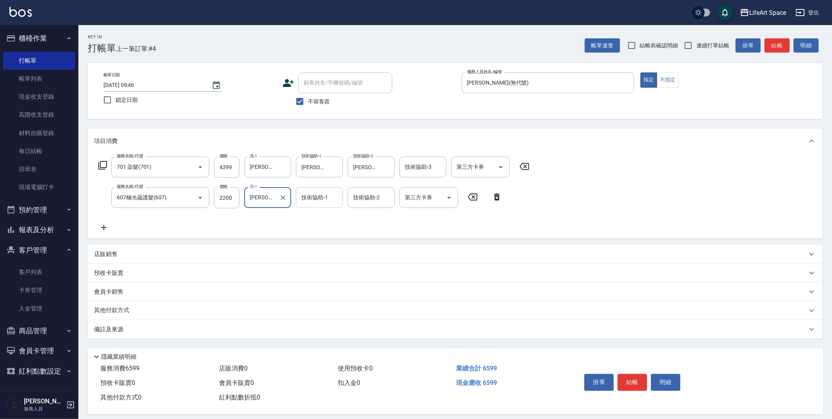
click at [304, 193] on div "技術協助-1 技術協助-1" at bounding box center [319, 197] width 47 height 21
click at [325, 200] on input "技術協助-1" at bounding box center [319, 198] width 40 height 14
click at [322, 198] on input "技術協助-1" at bounding box center [319, 198] width 40 height 14
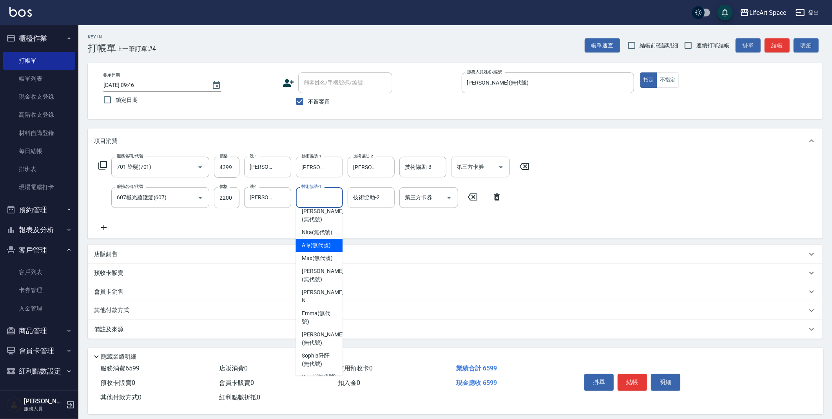
scroll to position [154, 0]
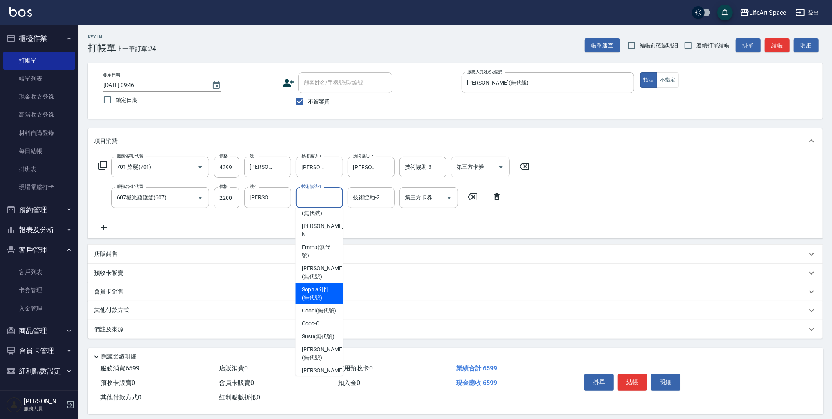
click at [315, 286] on span "Sophia阡阡 (無代號)" at bounding box center [319, 294] width 34 height 16
type input "Sophia阡阡(無代號)"
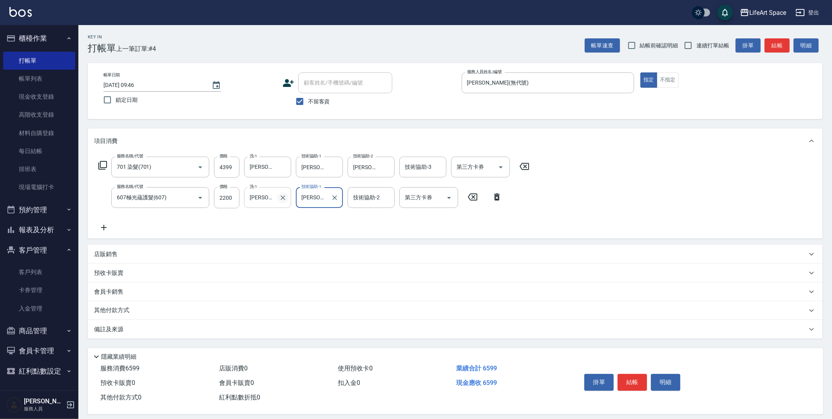
click at [283, 199] on icon "Clear" at bounding box center [283, 198] width 8 height 8
click at [125, 249] on div "店販銷售" at bounding box center [455, 254] width 735 height 19
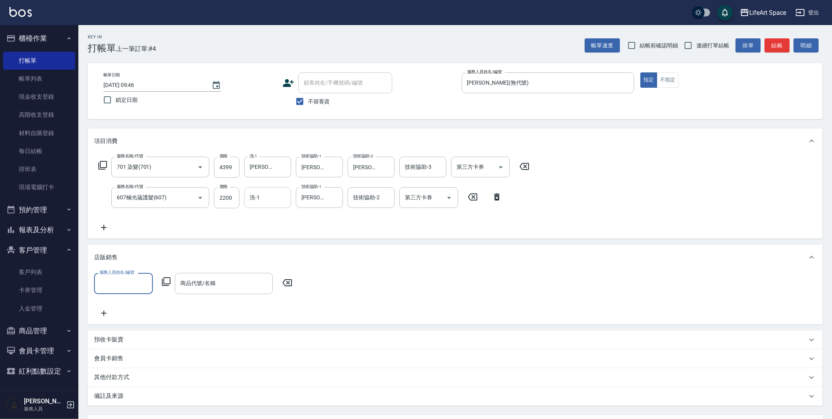
click at [120, 279] on input "服務人員姓名/編號" at bounding box center [124, 284] width 52 height 14
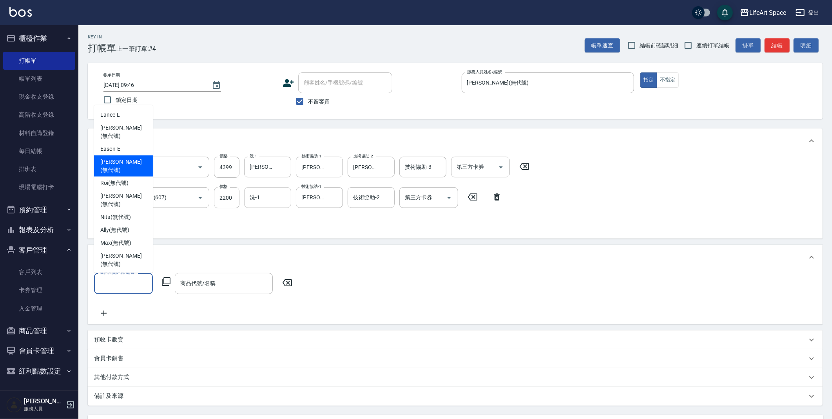
drag, startPoint x: 121, startPoint y: 154, endPoint x: 183, endPoint y: 226, distance: 95.3
click at [121, 158] on span "Joyce (無代號)" at bounding box center [123, 166] width 46 height 16
type input "Joyce(無代號)"
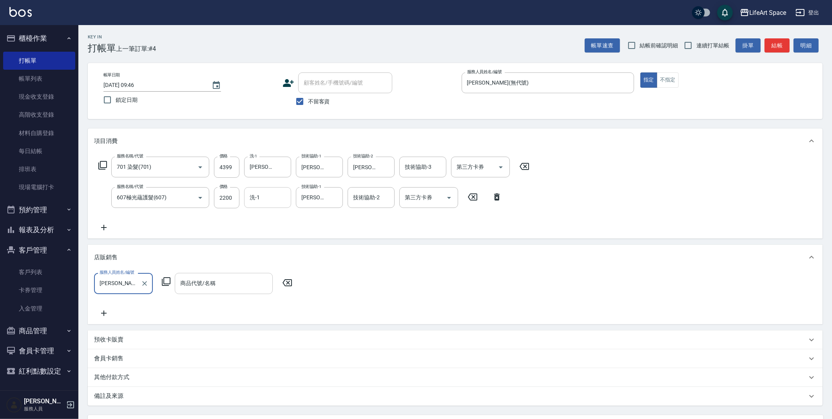
click at [219, 281] on input "商品代號/名稱" at bounding box center [223, 284] width 91 height 14
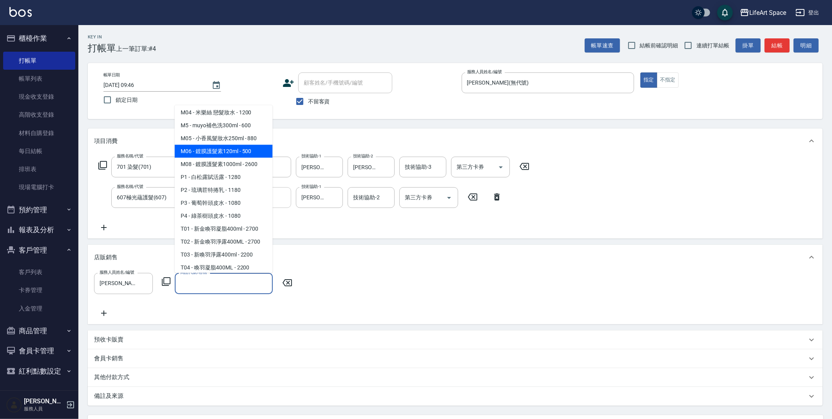
scroll to position [379, 0]
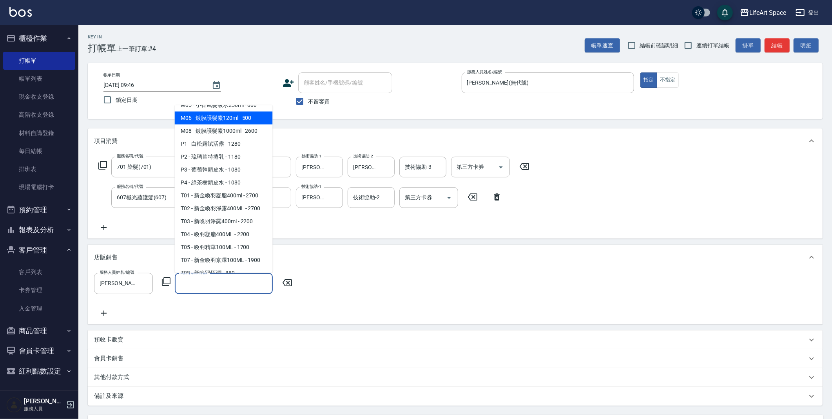
click at [232, 122] on span "M06 - 鍍膜護髮素120ml - 500" at bounding box center [224, 118] width 98 height 13
type input "鍍膜護髮素120ml"
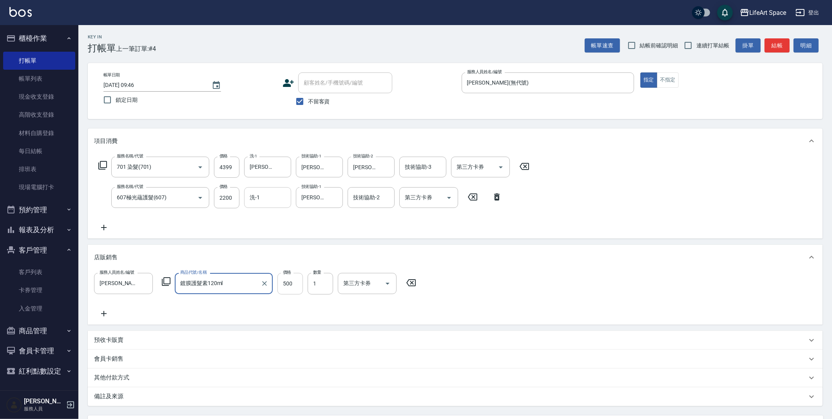
click at [302, 283] on input "500" at bounding box center [289, 283] width 25 height 21
type input "450"
click at [103, 313] on icon at bounding box center [104, 313] width 20 height 9
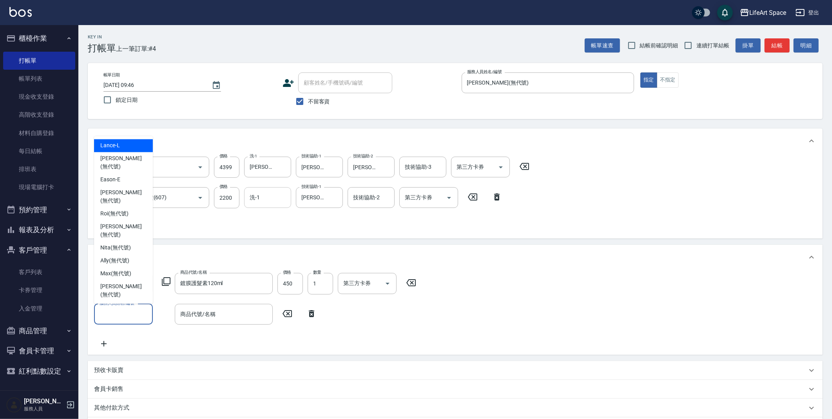
click at [111, 313] on input "服務人員姓名/編號" at bounding box center [124, 315] width 52 height 14
click at [135, 187] on div "Joyce (無代號)" at bounding box center [123, 197] width 59 height 21
type input "Joyce(無代號)"
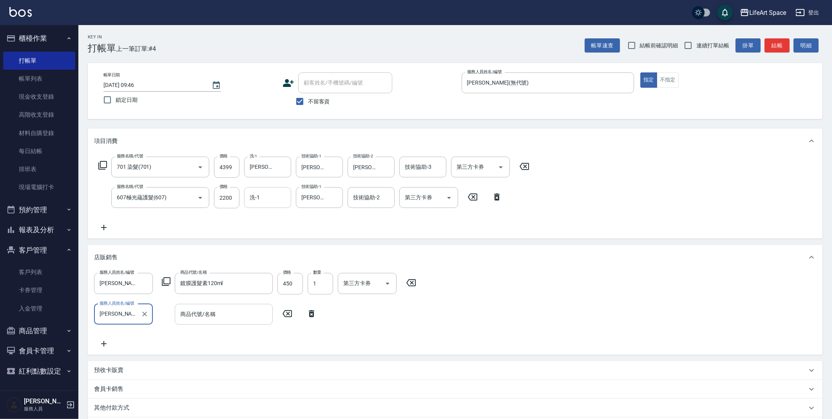
click at [218, 314] on input "商品代號/名稱" at bounding box center [223, 315] width 91 height 14
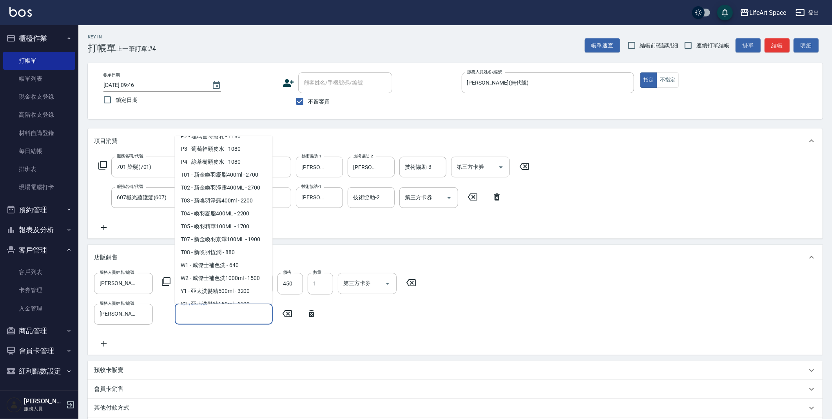
scroll to position [437, 0]
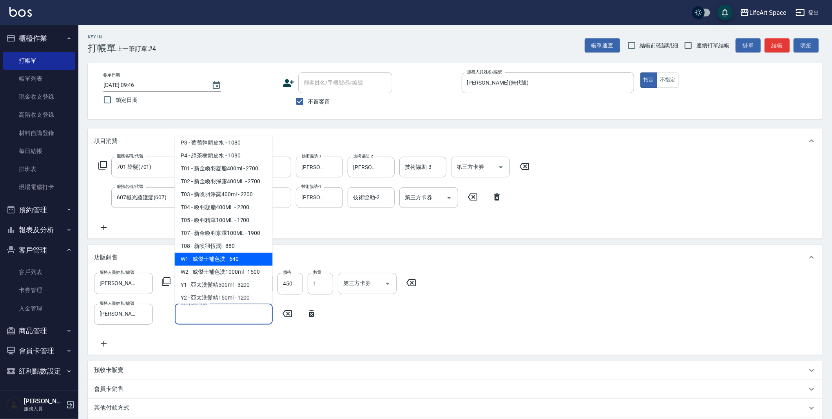
click at [237, 264] on span "W1 - 威傑士補色洗 - 640" at bounding box center [224, 259] width 98 height 13
type input "威傑士補色洗"
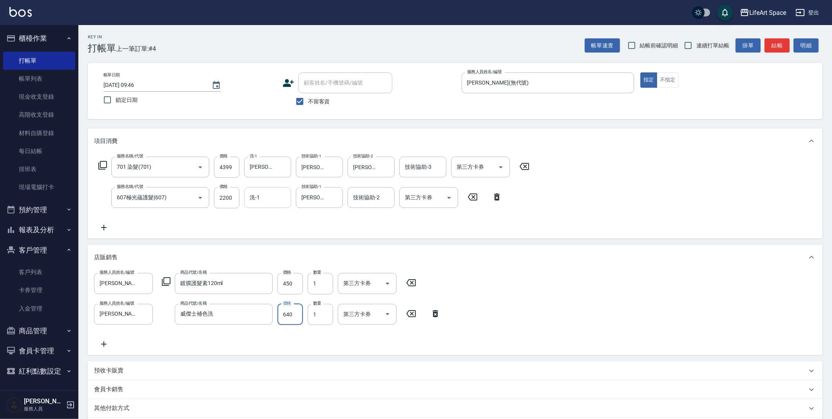
click at [297, 313] on input "640" at bounding box center [289, 314] width 25 height 21
type input "576"
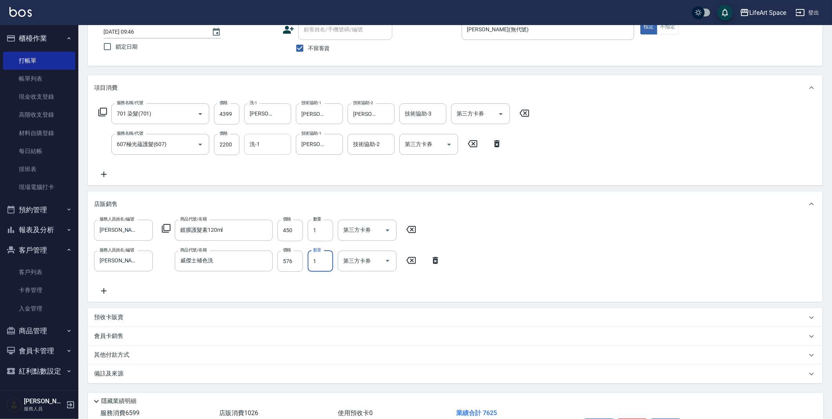
scroll to position [105, 0]
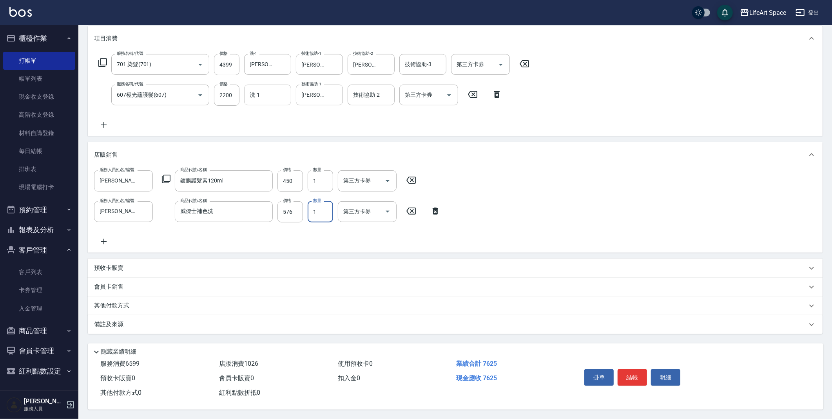
click at [127, 302] on p "其他付款方式" at bounding box center [113, 306] width 39 height 9
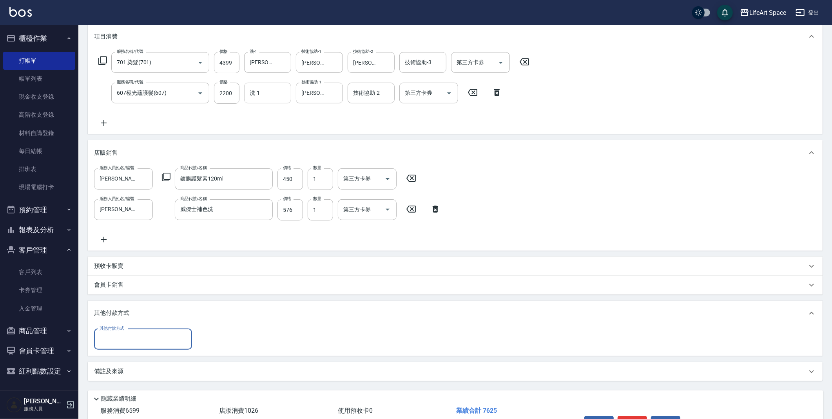
scroll to position [0, 0]
click at [133, 338] on input "其他付款方式" at bounding box center [143, 340] width 91 height 14
click at [128, 383] on span "信用卡" at bounding box center [143, 385] width 98 height 13
type input "信用卡"
click at [221, 340] on input "0" at bounding box center [226, 339] width 59 height 21
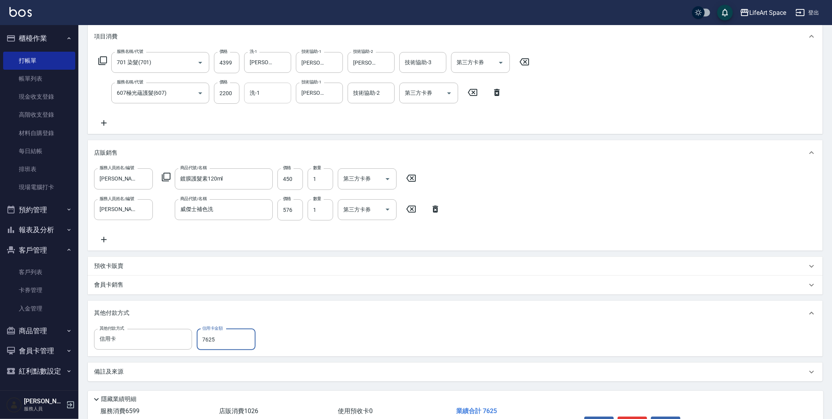
type input "7625"
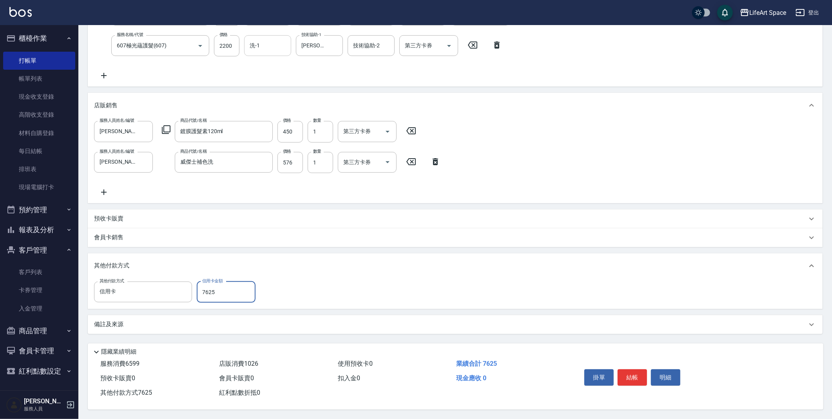
scroll to position [154, 0]
click at [641, 376] on button "結帳" at bounding box center [632, 378] width 29 height 16
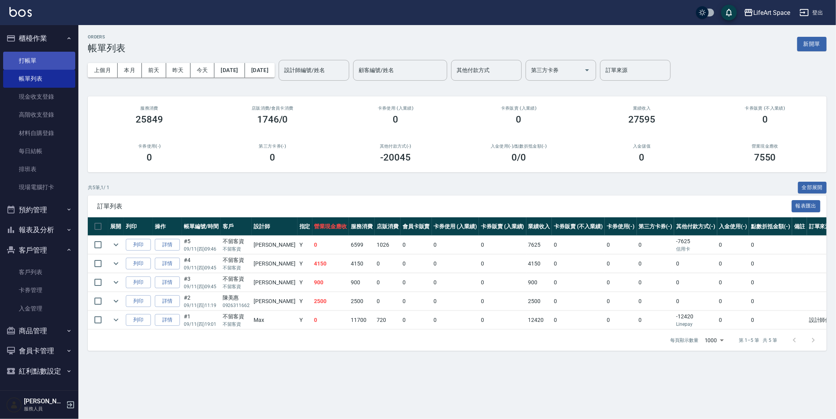
click at [28, 56] on link "打帳單" at bounding box center [39, 61] width 72 height 18
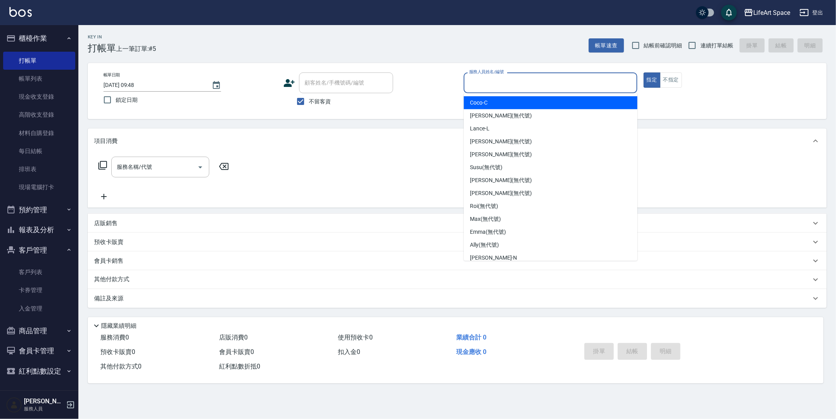
click at [477, 85] on input "服務人員姓名/編號" at bounding box center [550, 83] width 167 height 14
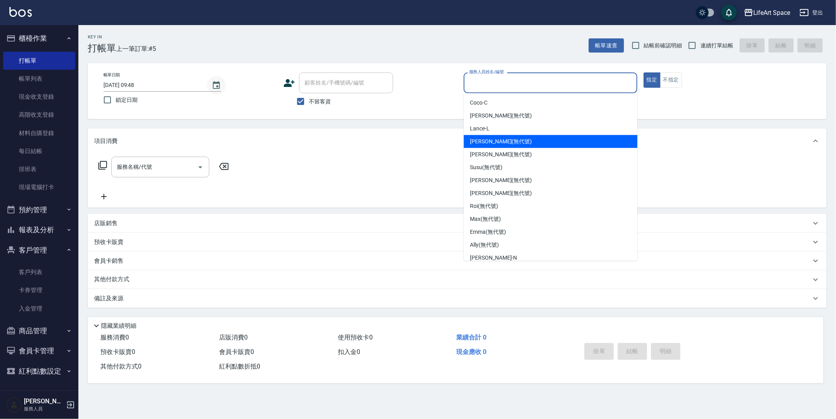
click at [213, 83] on icon "Choose date, selected date is 2025-09-11" at bounding box center [216, 85] width 7 height 8
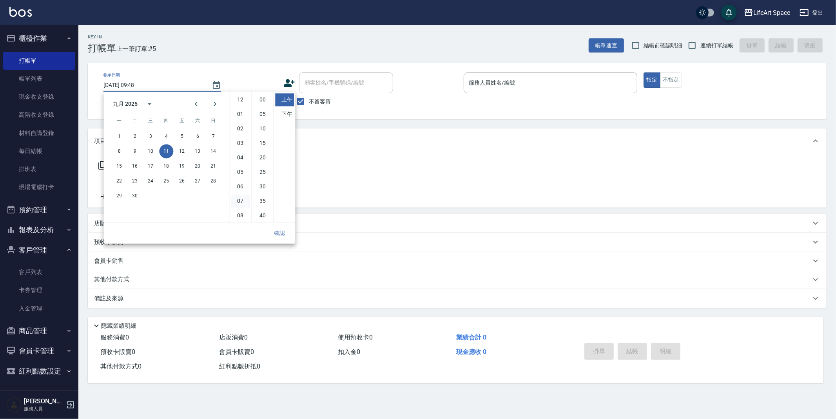
scroll to position [43, 0]
click at [155, 152] on button "10" at bounding box center [150, 151] width 14 height 14
type input "2025/09/10 09:48"
click at [274, 230] on button "確認" at bounding box center [279, 233] width 25 height 14
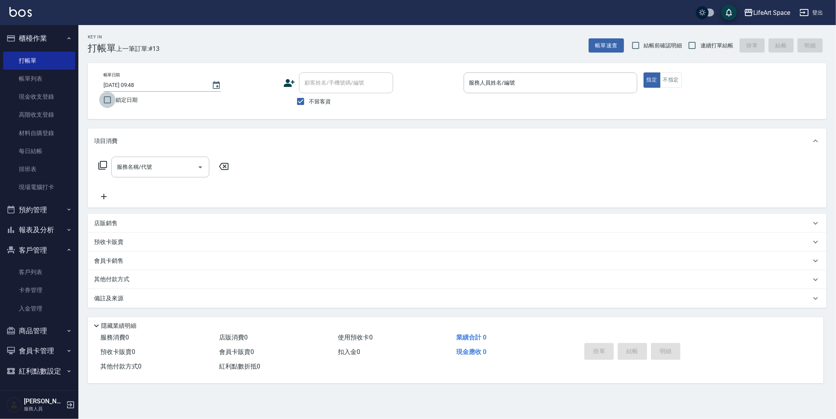
click at [108, 98] on input "鎖定日期" at bounding box center [107, 100] width 16 height 16
checkbox input "true"
click at [484, 85] on input "服務人員姓名/編號" at bounding box center [550, 83] width 167 height 14
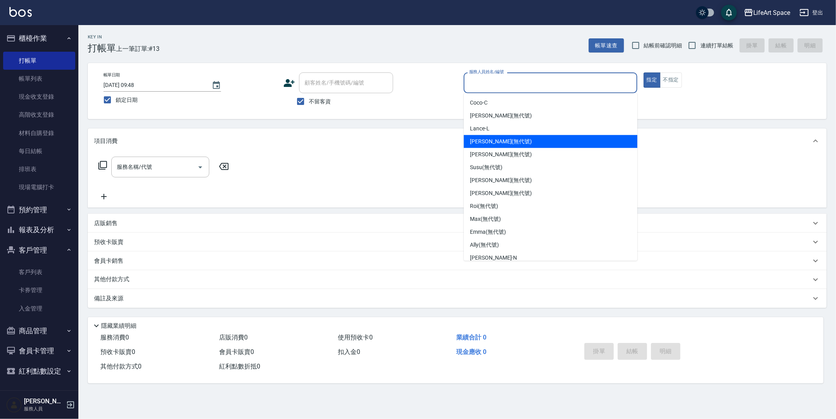
click at [491, 141] on span "Joyce (無代號)" at bounding box center [501, 142] width 62 height 8
type input "Joyce(無代號)"
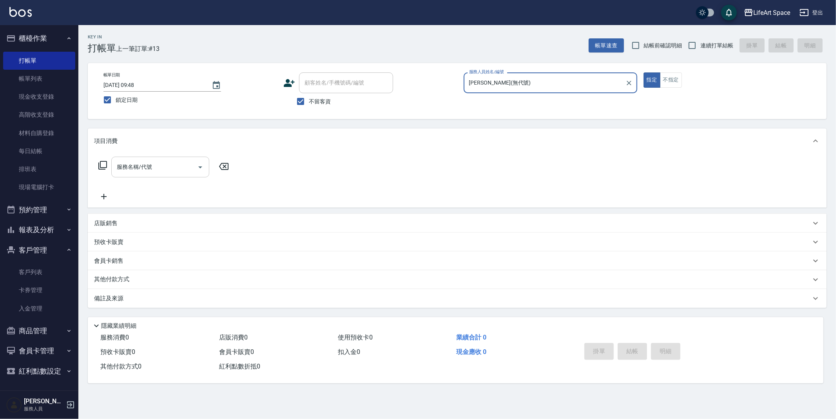
click at [146, 165] on div "服務名稱/代號 服務名稱/代號" at bounding box center [160, 167] width 98 height 21
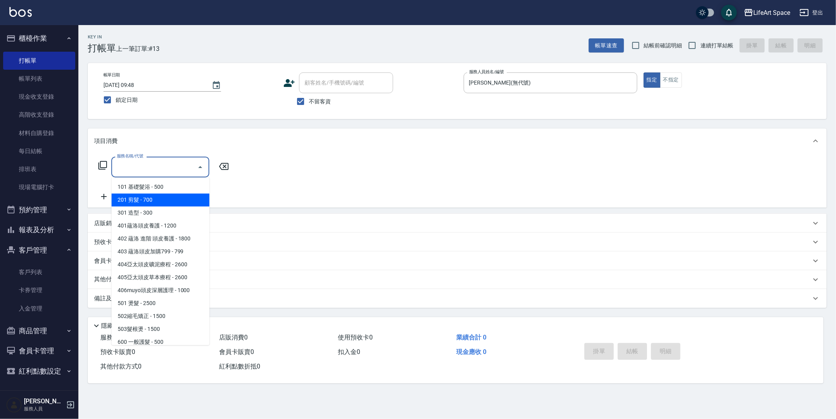
click at [150, 198] on span "201 剪髮 - 700" at bounding box center [160, 200] width 98 height 13
type input "201 剪髮(201)"
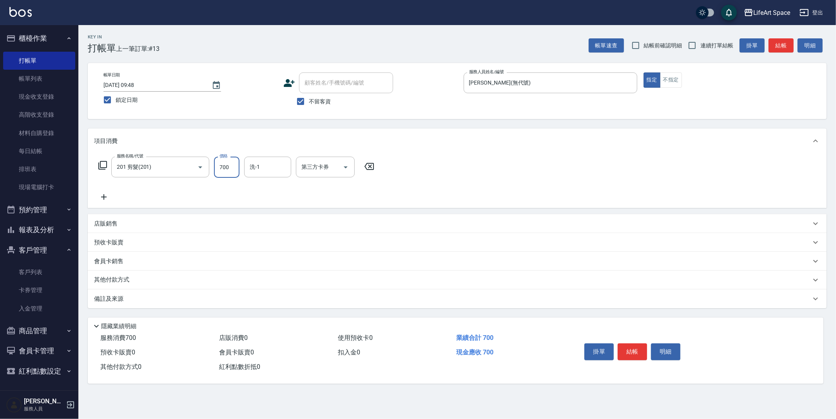
click at [234, 170] on input "700" at bounding box center [226, 167] width 25 height 21
type input "900"
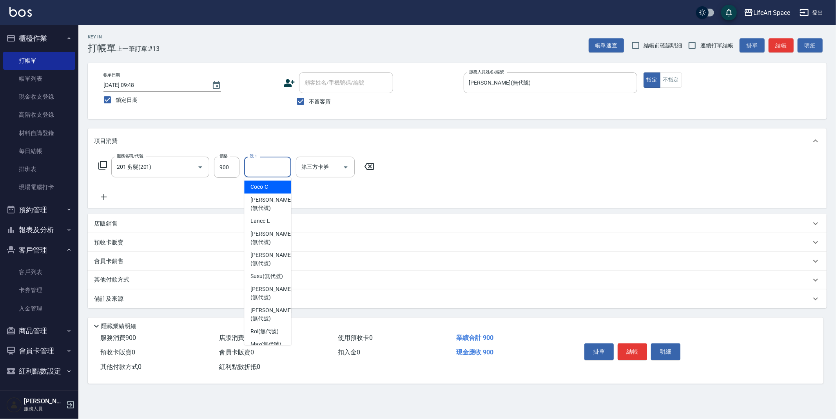
click at [271, 167] on input "洗-1" at bounding box center [268, 167] width 40 height 14
click at [266, 293] on div "Patty (無代號)" at bounding box center [267, 293] width 47 height 21
type input "Patty(無代號)"
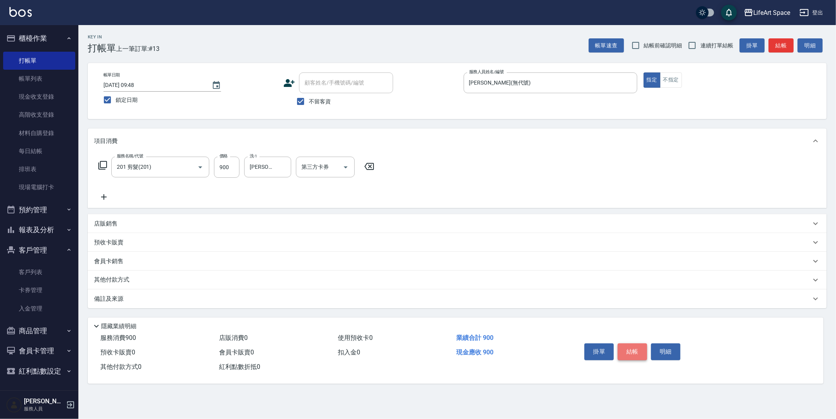
click at [641, 350] on button "結帳" at bounding box center [632, 352] width 29 height 16
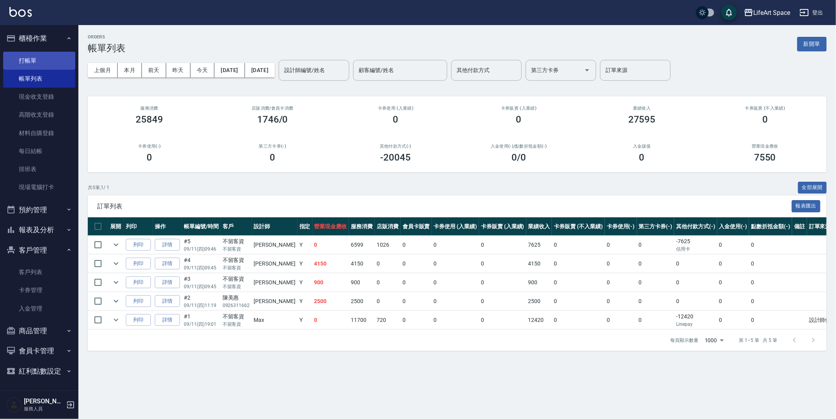
click at [34, 63] on link "打帳單" at bounding box center [39, 61] width 72 height 18
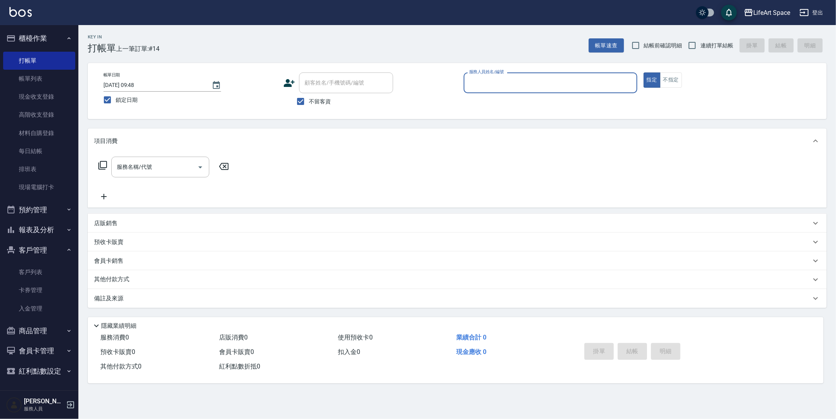
click at [480, 82] on input "服務人員姓名/編號" at bounding box center [550, 83] width 167 height 14
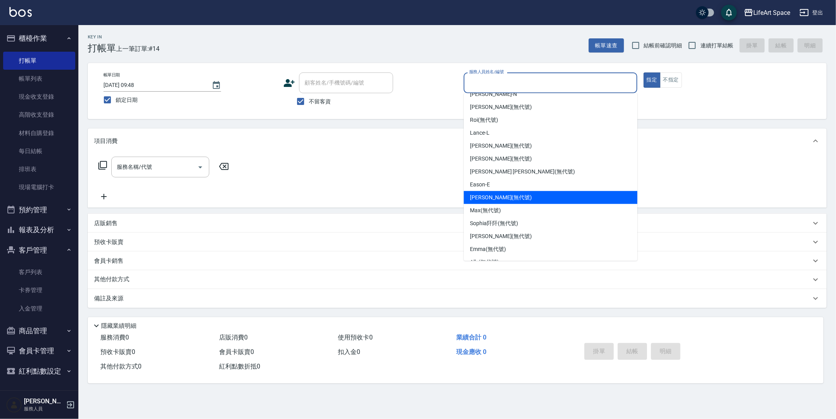
scroll to position [20, 0]
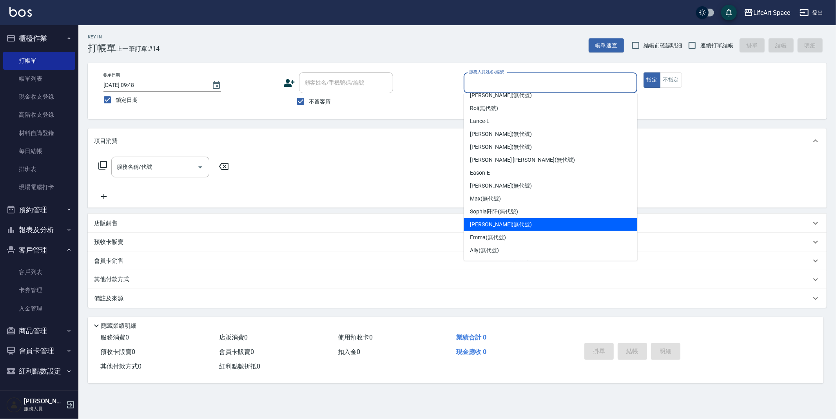
click at [501, 225] on span "Joyce (無代號)" at bounding box center [501, 225] width 62 height 8
type input "Joyce(無代號)"
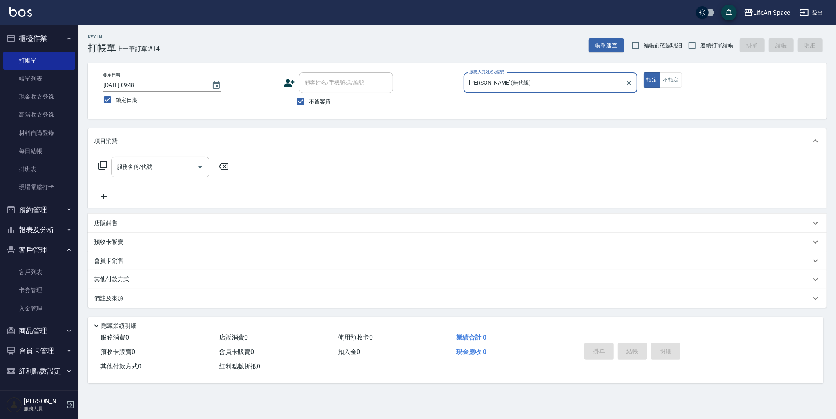
click at [163, 167] on input "服務名稱/代號" at bounding box center [154, 167] width 79 height 14
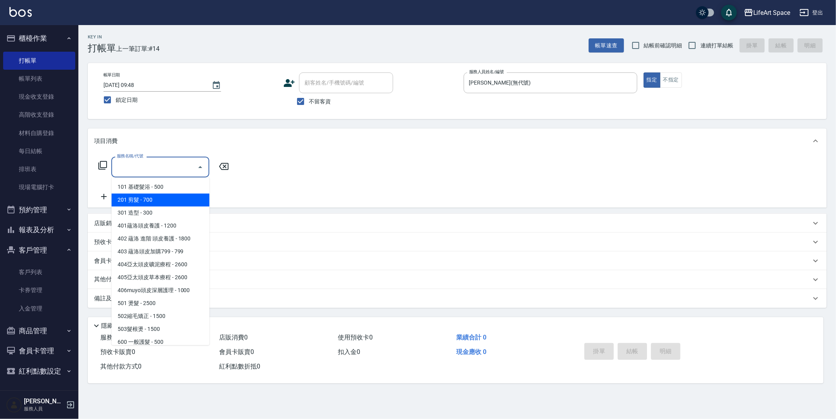
click at [158, 201] on span "201 剪髮 - 700" at bounding box center [160, 200] width 98 height 13
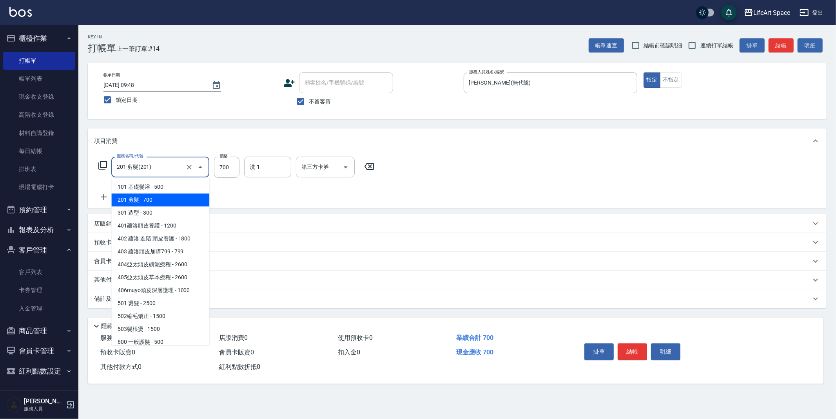
click at [156, 165] on input "201 剪髮(201)" at bounding box center [149, 167] width 69 height 14
click at [161, 212] on span "301 造型 - 300" at bounding box center [160, 213] width 98 height 13
type input "301 造型(301)"
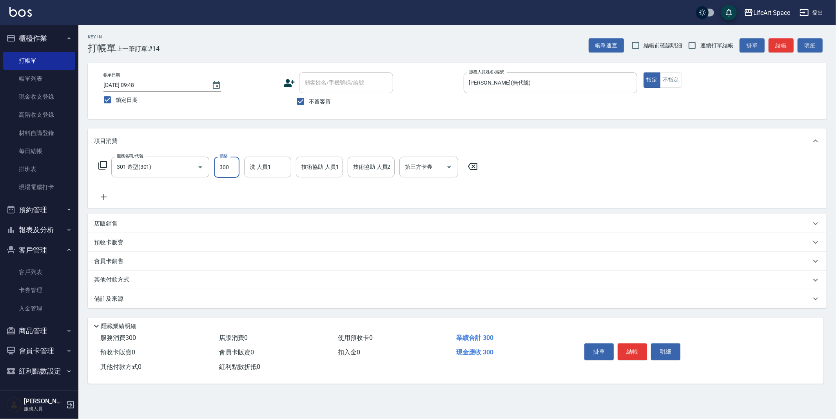
click at [235, 166] on input "300" at bounding box center [226, 167] width 25 height 21
type input "100"
click at [629, 352] on button "結帳" at bounding box center [632, 352] width 29 height 16
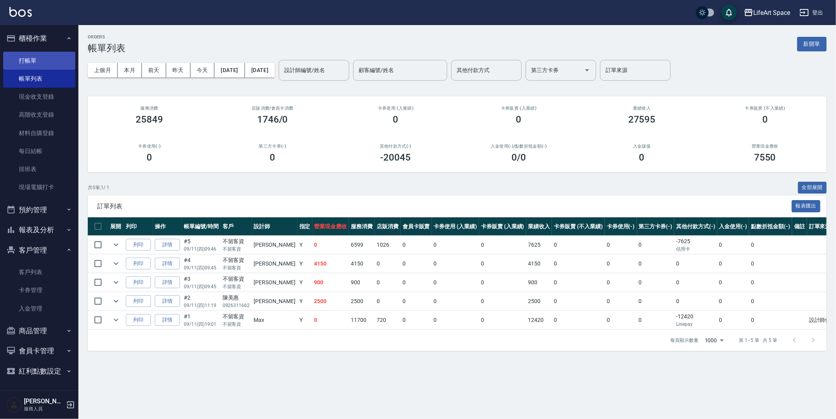
click at [27, 59] on link "打帳單" at bounding box center [39, 61] width 72 height 18
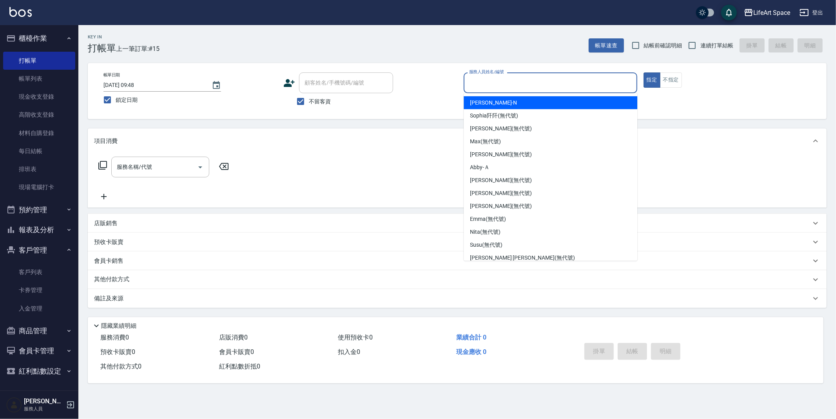
click at [529, 85] on input "服務人員姓名/編號" at bounding box center [550, 83] width 167 height 14
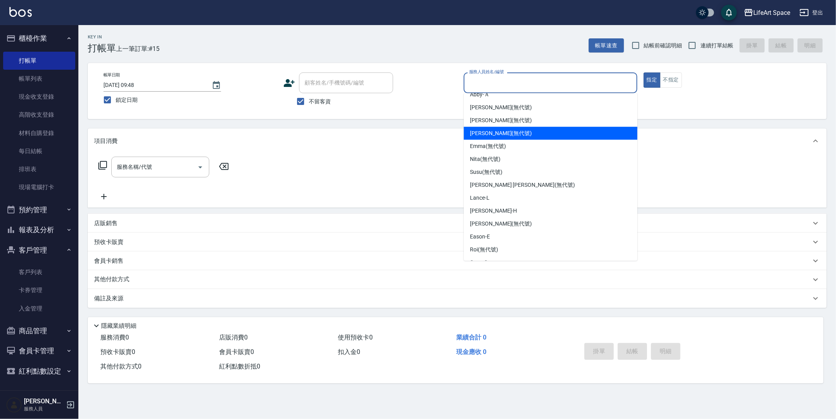
scroll to position [136, 0]
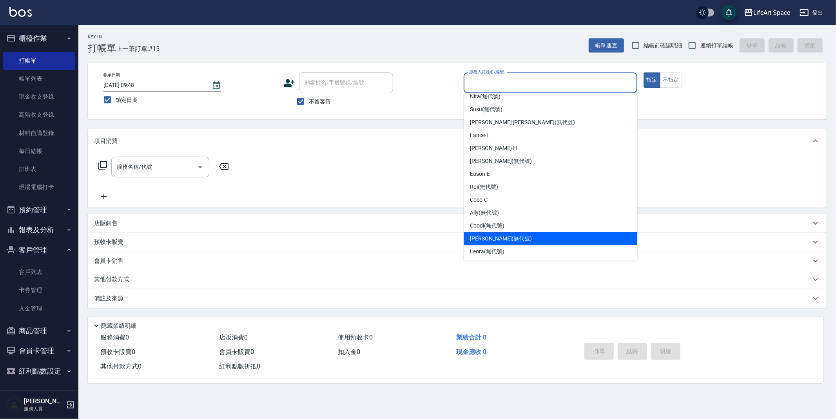
click at [492, 239] on span "Joyce (無代號)" at bounding box center [501, 239] width 62 height 8
type input "Joyce(無代號)"
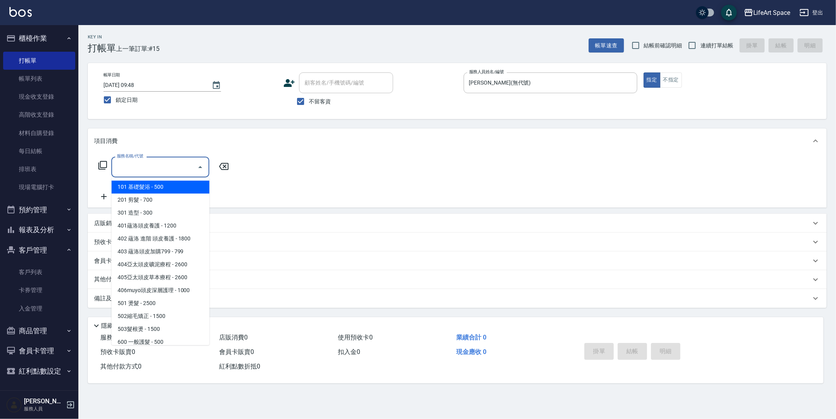
click at [123, 172] on input "服務名稱/代號" at bounding box center [154, 167] width 79 height 14
click at [168, 204] on span "201 剪髮 - 700" at bounding box center [160, 200] width 98 height 13
type input "201 剪髮(201)"
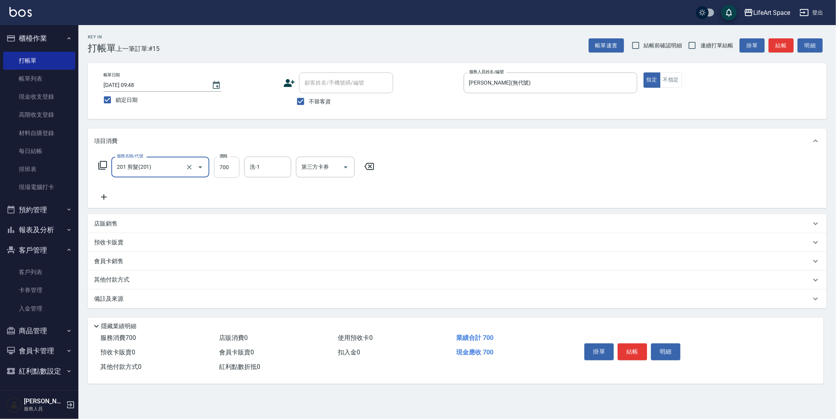
click at [231, 172] on input "700" at bounding box center [226, 167] width 25 height 21
type input "900"
click at [630, 350] on button "結帳" at bounding box center [632, 352] width 29 height 16
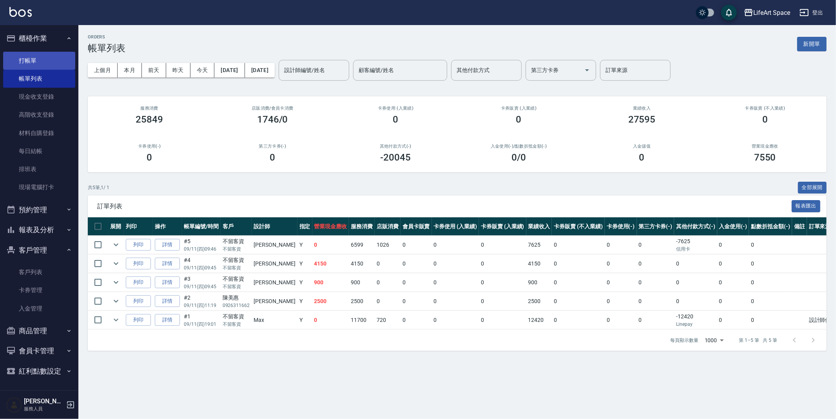
click at [30, 54] on link "打帳單" at bounding box center [39, 61] width 72 height 18
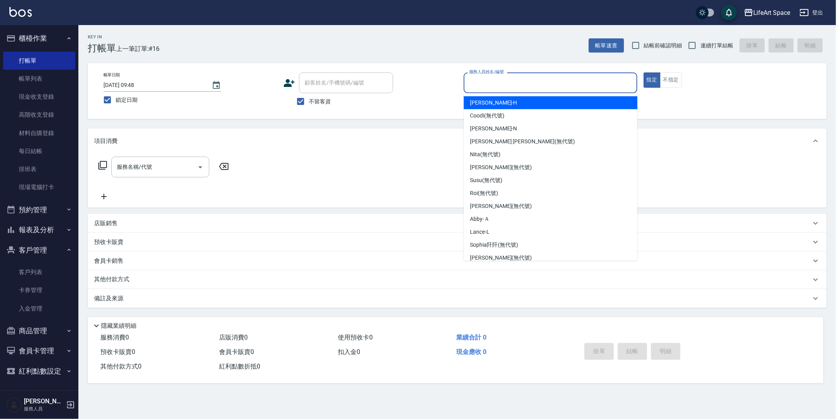
click at [479, 89] on input "服務人員姓名/編號" at bounding box center [550, 83] width 167 height 14
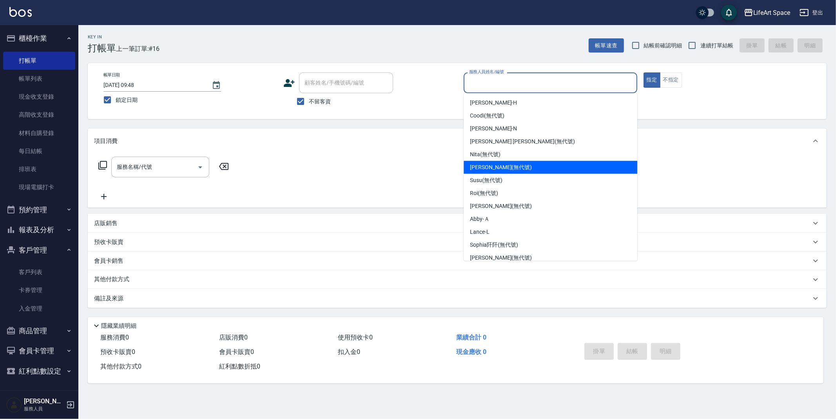
drag, startPoint x: 493, startPoint y: 170, endPoint x: 459, endPoint y: 170, distance: 34.1
click at [493, 170] on span "Joyce (無代號)" at bounding box center [501, 167] width 62 height 8
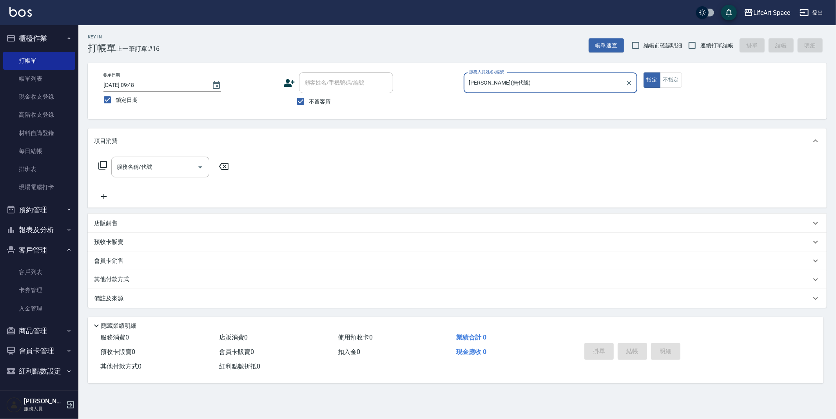
type input "Joyce(無代號)"
click at [174, 167] on input "服務名稱/代號" at bounding box center [154, 167] width 79 height 14
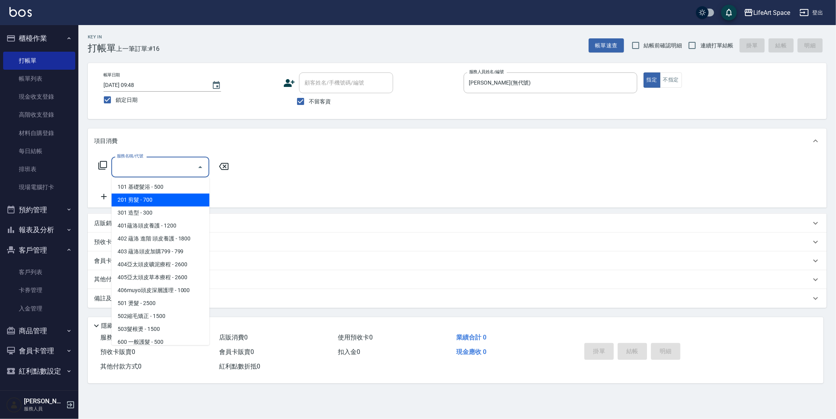
click at [169, 196] on span "201 剪髮 - 700" at bounding box center [160, 200] width 98 height 13
type input "201 剪髮(201)"
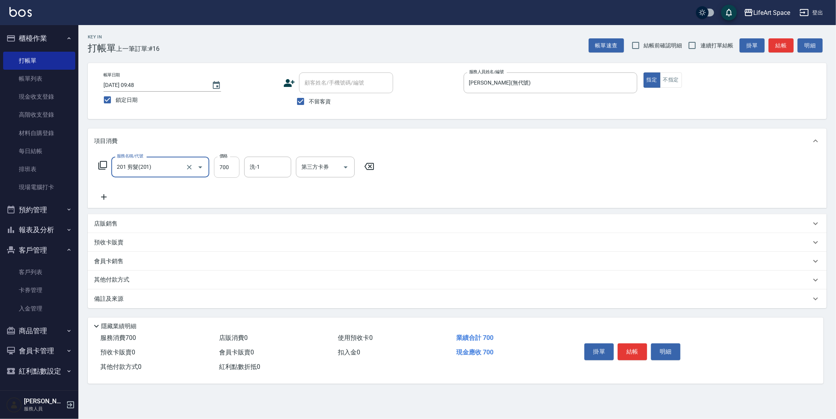
drag, startPoint x: 229, startPoint y: 168, endPoint x: 225, endPoint y: 169, distance: 4.5
click at [229, 168] on input "700" at bounding box center [226, 167] width 25 height 21
type input "900"
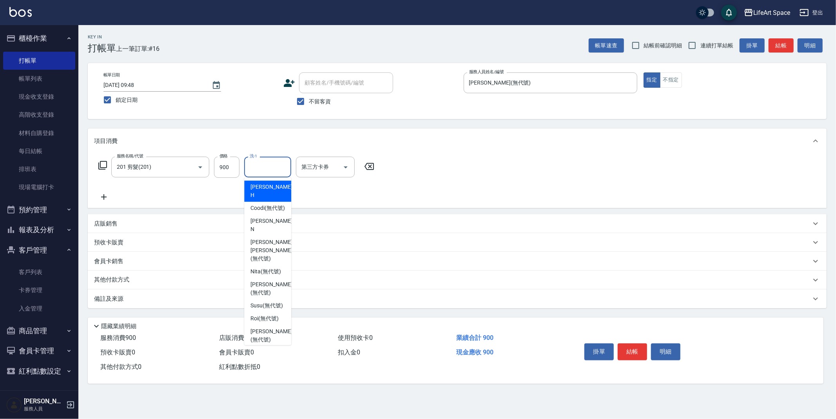
click at [267, 162] on input "洗-1" at bounding box center [268, 167] width 40 height 14
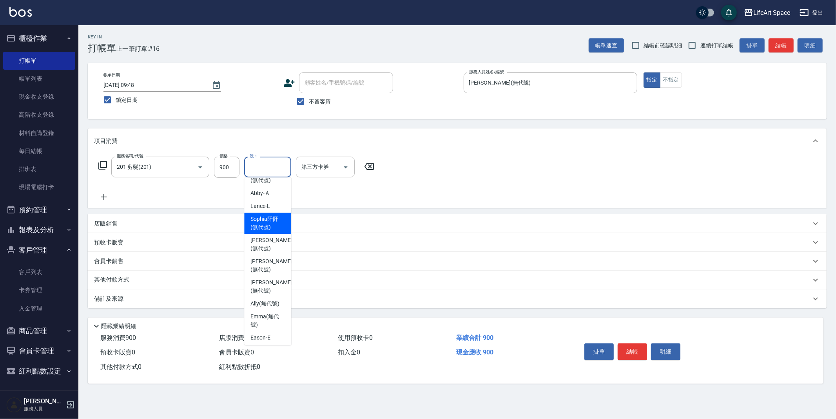
click at [260, 233] on div "Sophia阡阡 (無代號)" at bounding box center [267, 223] width 47 height 21
type input "Sophia阡阡(無代號)"
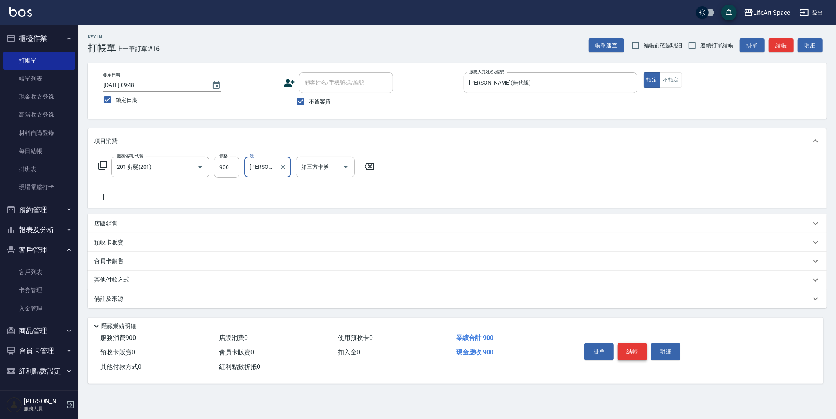
click at [629, 350] on button "結帳" at bounding box center [632, 352] width 29 height 16
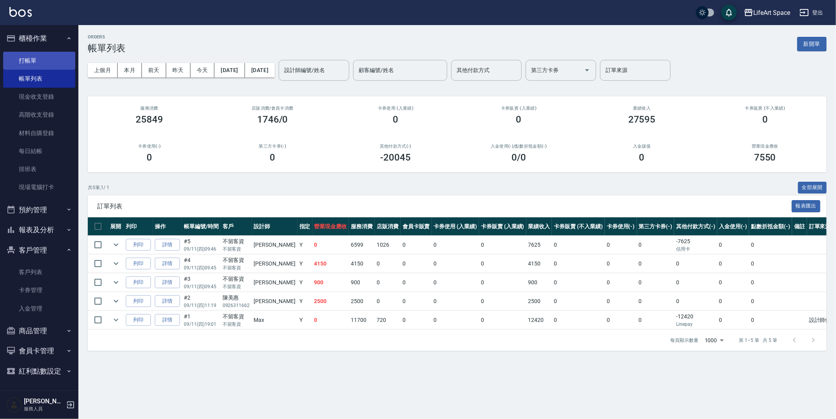
click at [26, 58] on link "打帳單" at bounding box center [39, 61] width 72 height 18
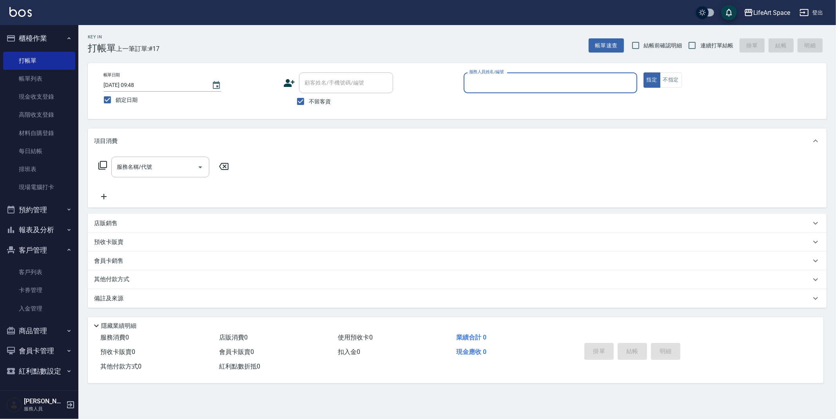
click at [484, 79] on input "服務人員姓名/編號" at bounding box center [550, 83] width 167 height 14
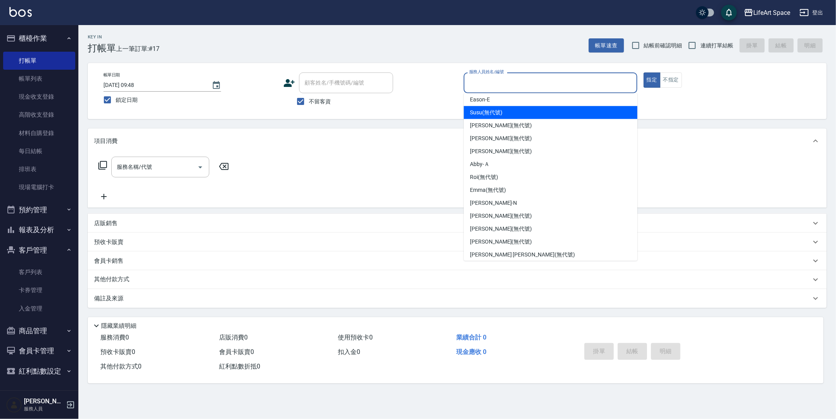
scroll to position [136, 0]
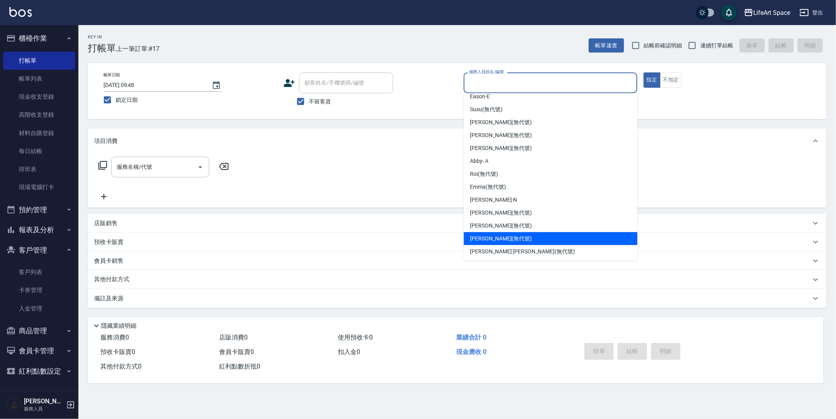
click at [490, 237] on span "Joyce (無代號)" at bounding box center [501, 239] width 62 height 8
type input "Joyce(無代號)"
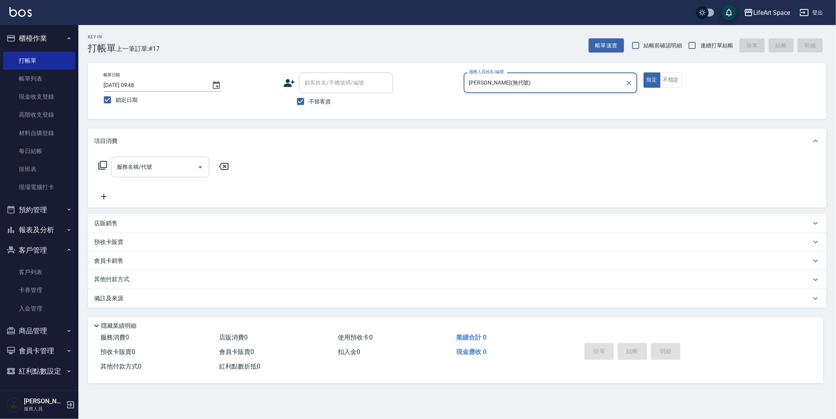
click at [157, 169] on input "服務名稱/代號" at bounding box center [154, 167] width 79 height 14
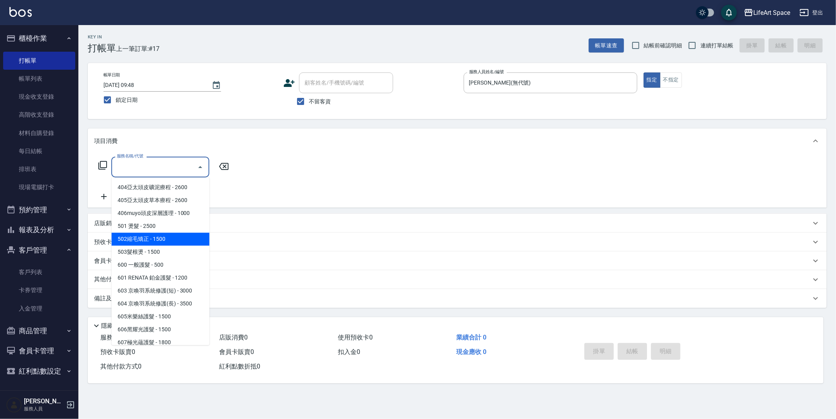
scroll to position [123, 0]
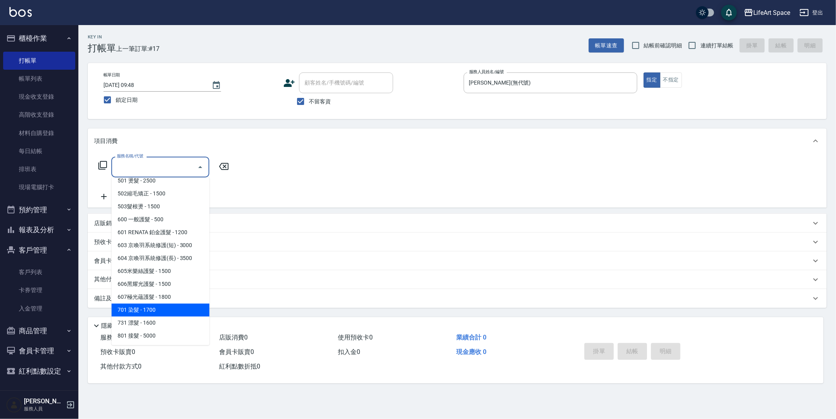
click at [157, 311] on span "701 染髮 - 1700" at bounding box center [160, 310] width 98 height 13
type input "701 染髮(701)"
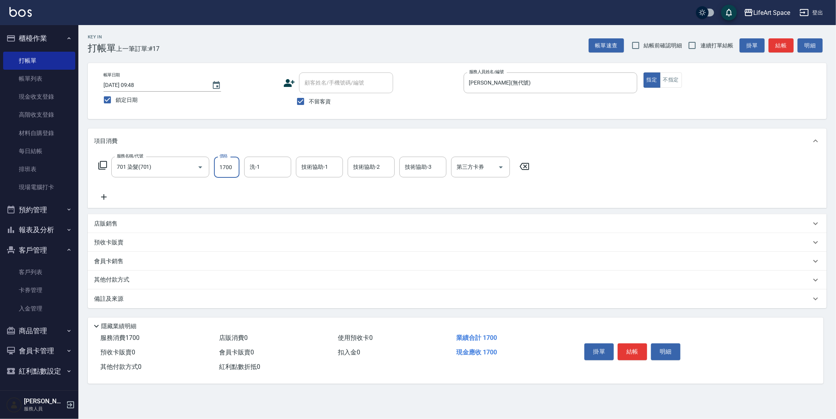
click at [231, 169] on input "1700" at bounding box center [226, 167] width 25 height 21
type input "2000"
click at [314, 169] on div "技術協助-1 技術協助-1" at bounding box center [319, 167] width 47 height 21
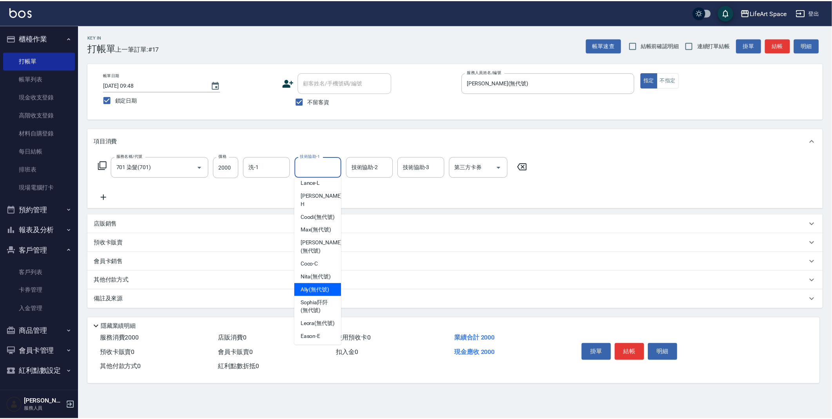
scroll to position [0, 0]
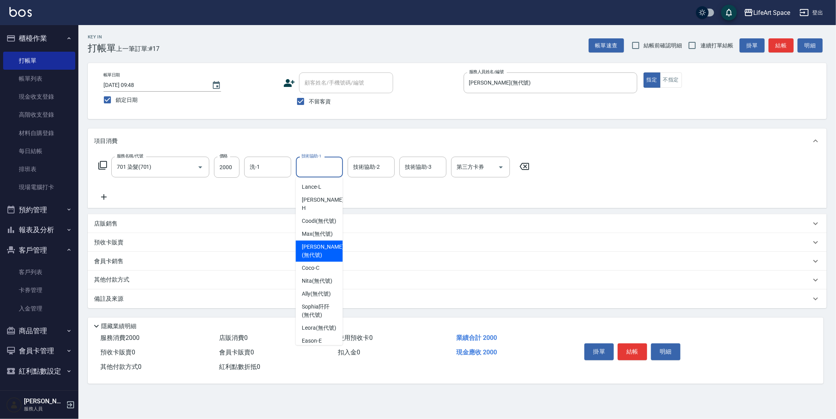
click at [317, 243] on span "Patty (無代號)" at bounding box center [323, 251] width 42 height 16
type input "Patty(無代號)"
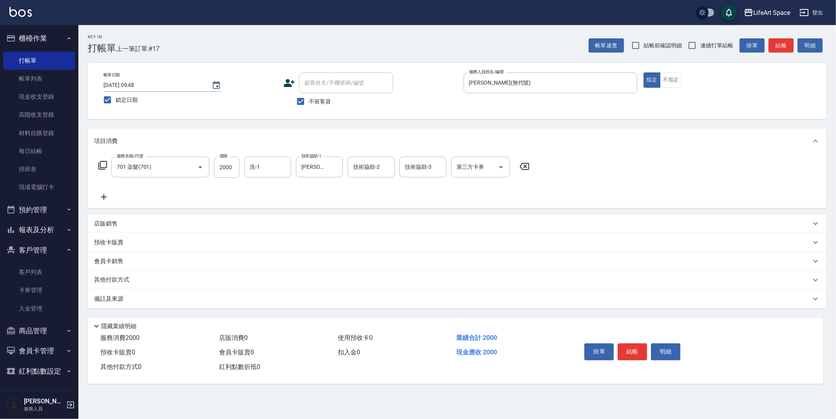
click at [104, 195] on icon at bounding box center [103, 196] width 5 height 5
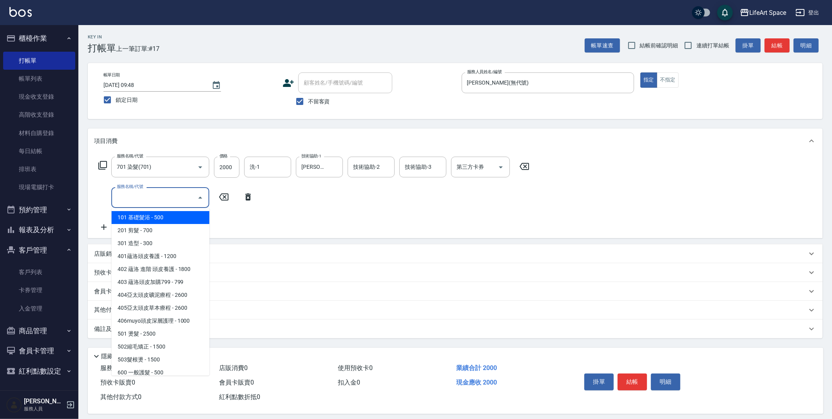
click at [127, 198] on input "服務名稱/代號" at bounding box center [154, 198] width 79 height 14
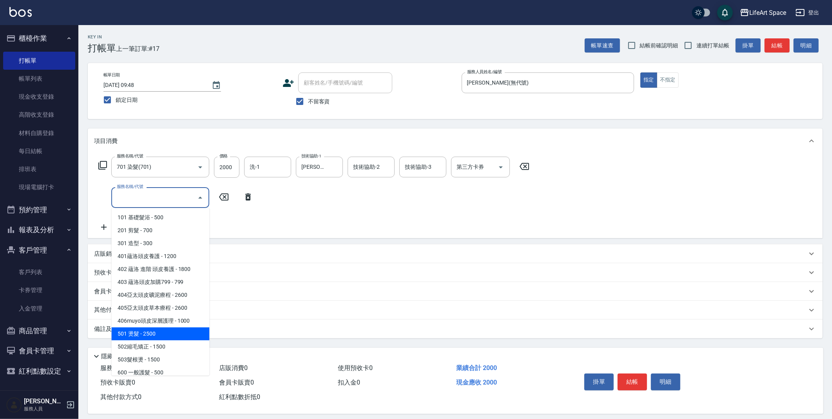
drag, startPoint x: 160, startPoint y: 335, endPoint x: 211, endPoint y: 245, distance: 103.0
click at [160, 333] on span "501 燙髮 - 2500" at bounding box center [160, 334] width 98 height 13
type input "501 燙髮(501)"
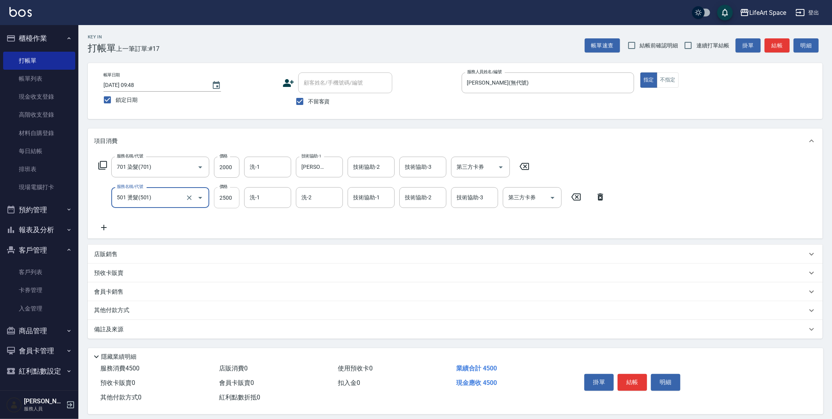
click at [234, 198] on input "2500" at bounding box center [226, 197] width 25 height 21
type input "1800"
click at [371, 197] on div "技術協助-1 技術協助-1" at bounding box center [371, 197] width 47 height 21
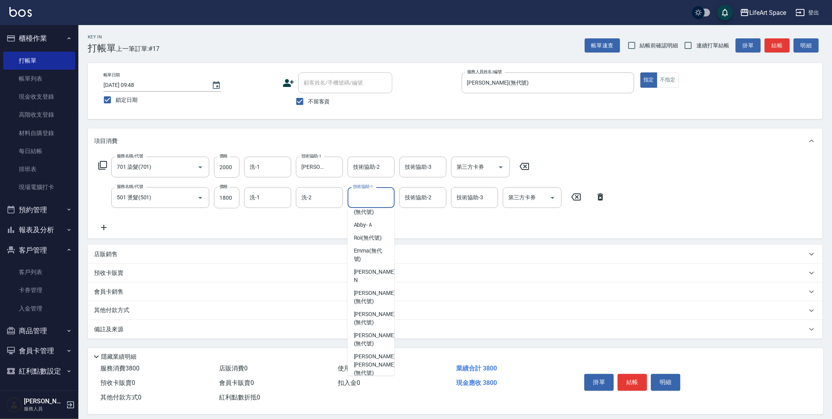
scroll to position [242, 0]
click at [373, 321] on span "Ivan (無代號)" at bounding box center [375, 312] width 42 height 16
type input "Ivan(無代號)"
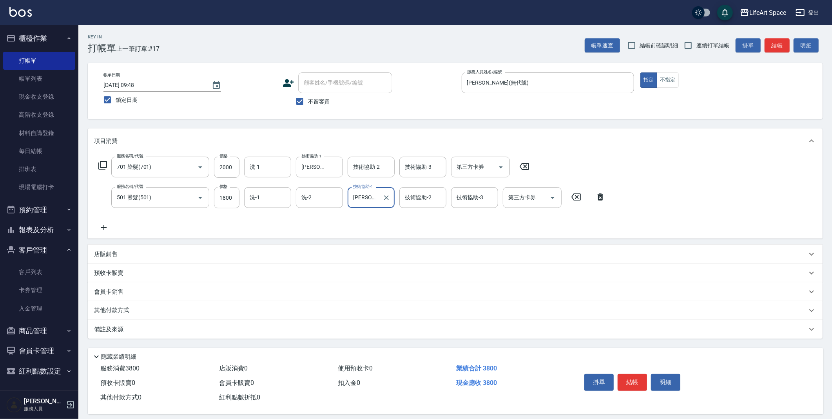
click at [145, 313] on div "其他付款方式" at bounding box center [450, 310] width 713 height 9
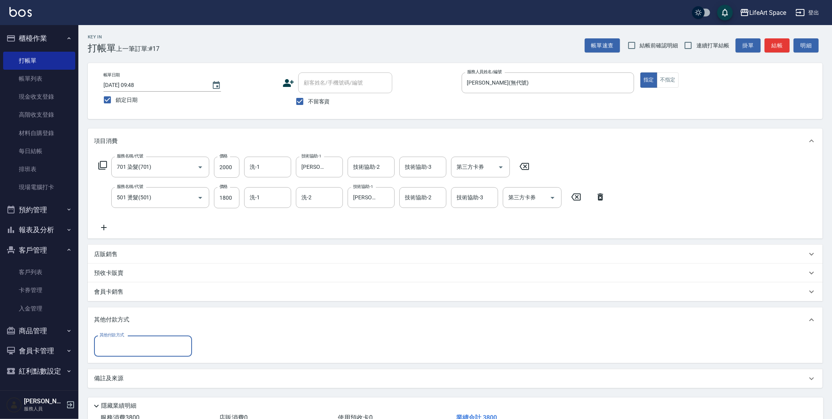
scroll to position [0, 0]
click at [144, 349] on input "其他付款方式" at bounding box center [143, 346] width 91 height 14
click at [145, 376] on span "Linepay" at bounding box center [143, 379] width 98 height 13
type input "Linepay"
type input "3800"
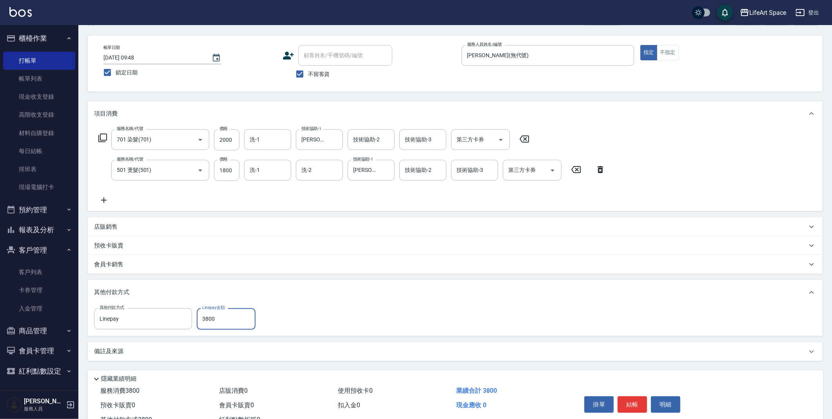
scroll to position [57, 0]
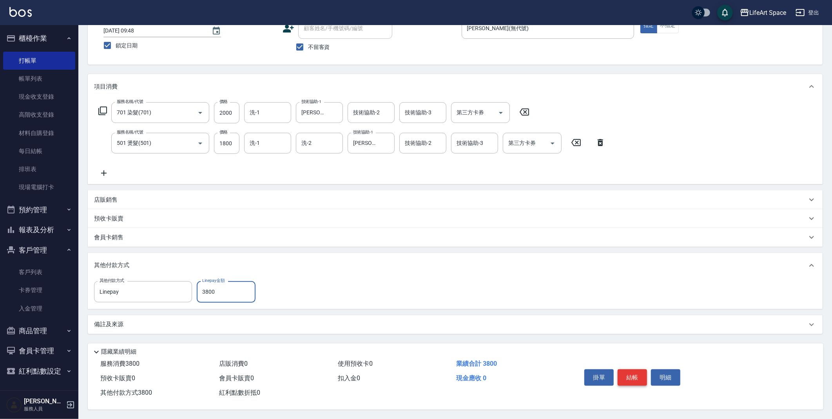
click at [633, 371] on button "結帳" at bounding box center [632, 378] width 29 height 16
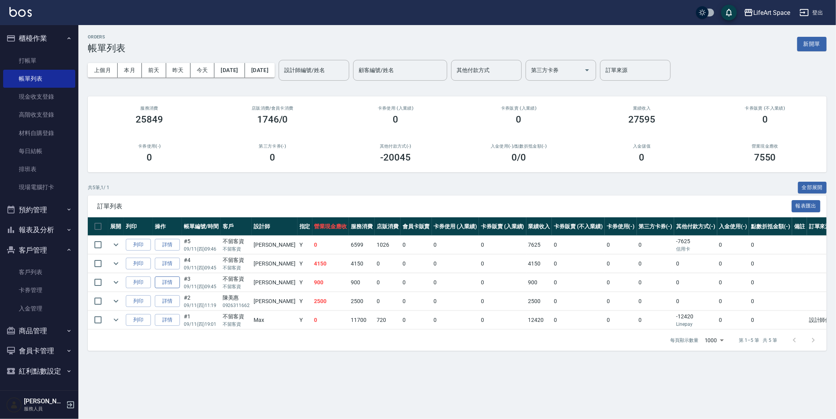
click at [164, 285] on link "詳情" at bounding box center [167, 283] width 25 height 12
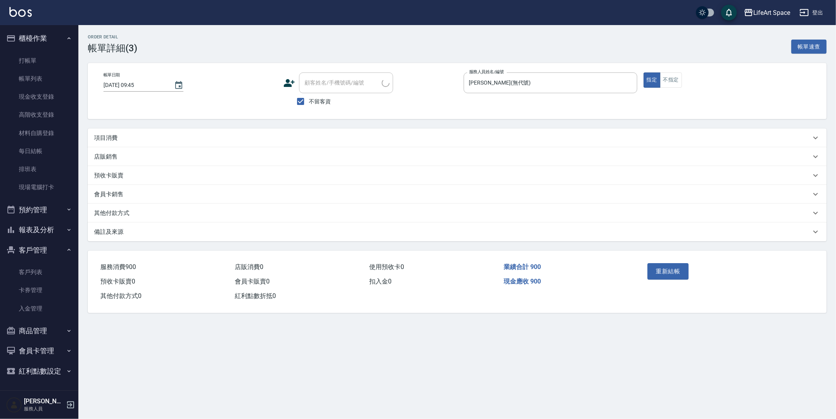
type input "2025/09/11 09:45"
checkbox input "true"
type input "Joyce(無代號)"
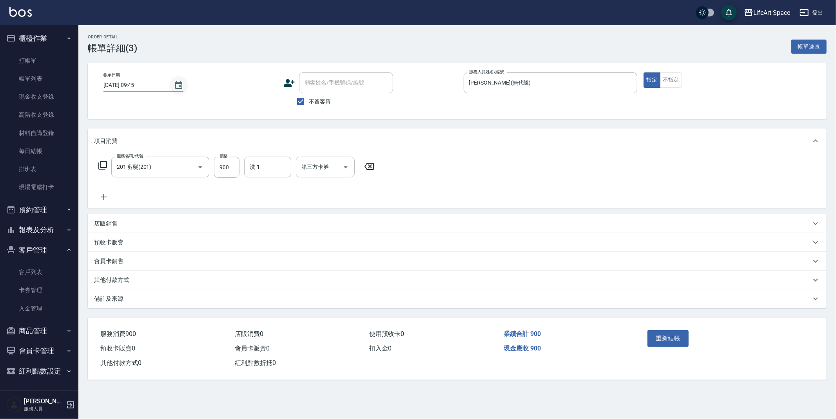
type input "201 剪髮(201)"
click at [174, 86] on icon "Choose date, selected date is 2025-09-11" at bounding box center [178, 85] width 9 height 9
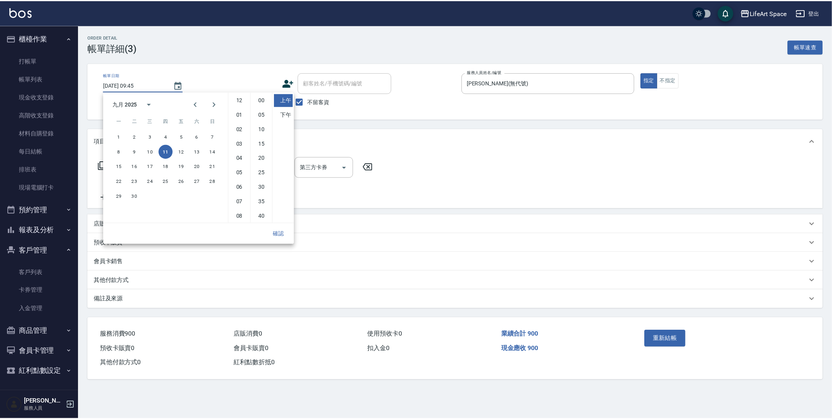
scroll to position [43, 0]
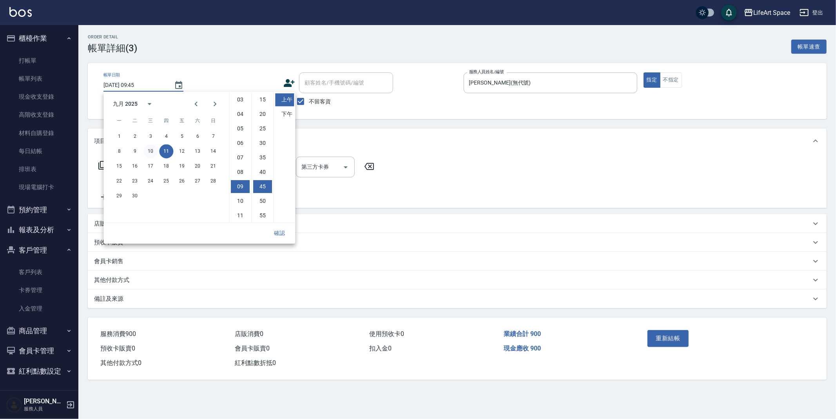
click at [149, 150] on button "10" at bounding box center [150, 151] width 14 height 14
type input "2025/09/10 09:45"
click at [281, 234] on button "確認" at bounding box center [279, 233] width 25 height 14
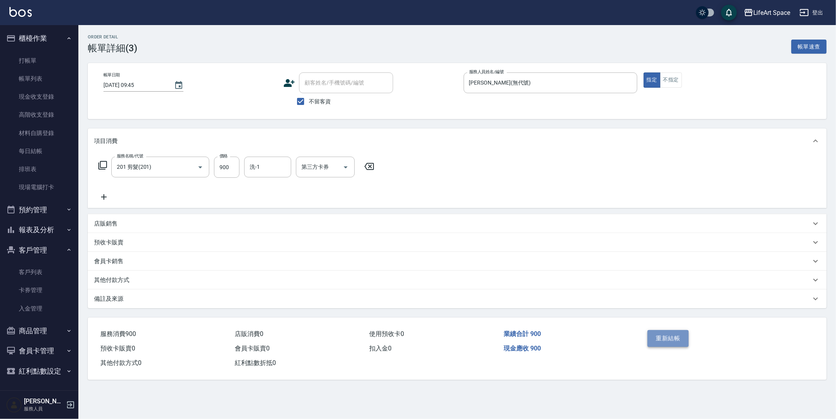
click at [663, 344] on button "重新結帳" at bounding box center [668, 338] width 42 height 16
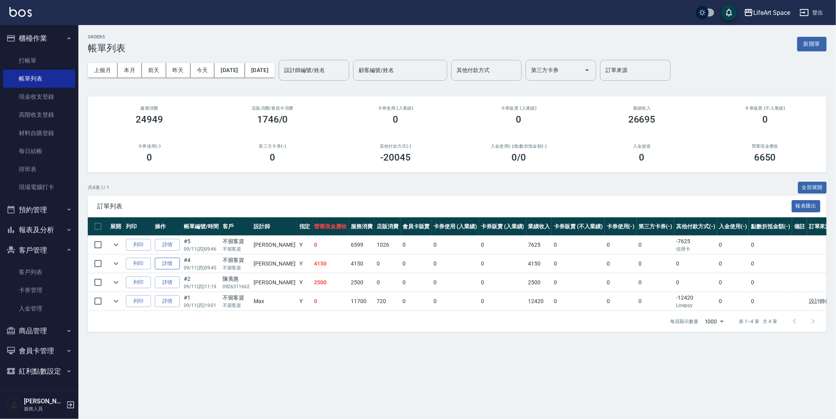
click at [169, 264] on link "詳情" at bounding box center [167, 264] width 25 height 12
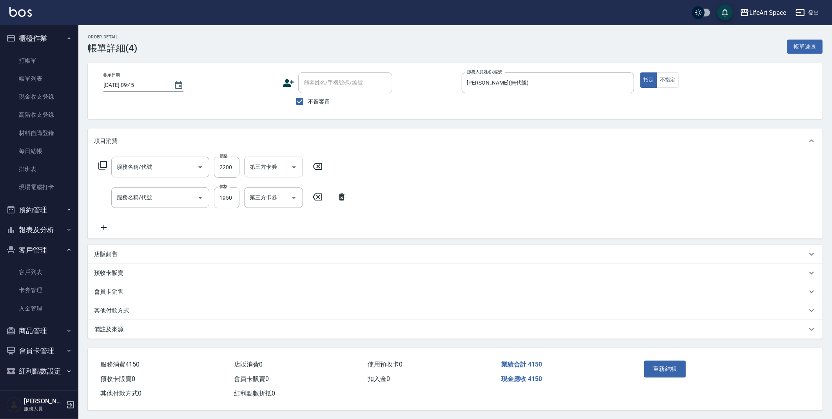
type input "2025/09/11 09:45"
checkbox input "true"
type input "Joyce(無代號)"
type input "607極光蘊護髮(607)"
type input "701 染髮(701)"
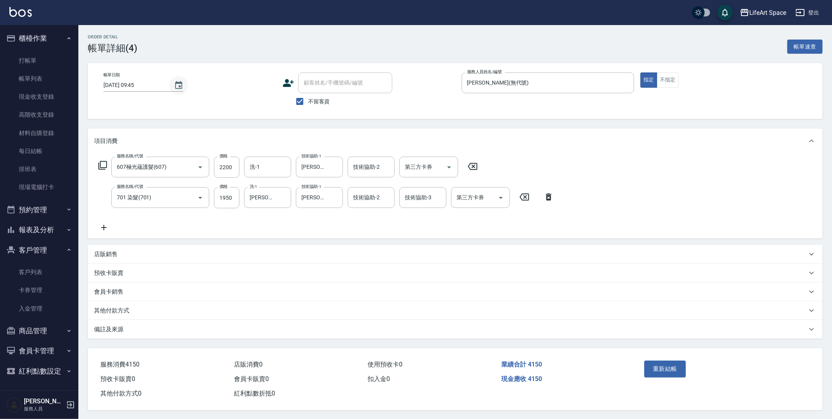
click at [170, 85] on button "Choose date, selected date is 2025-09-11" at bounding box center [178, 85] width 19 height 19
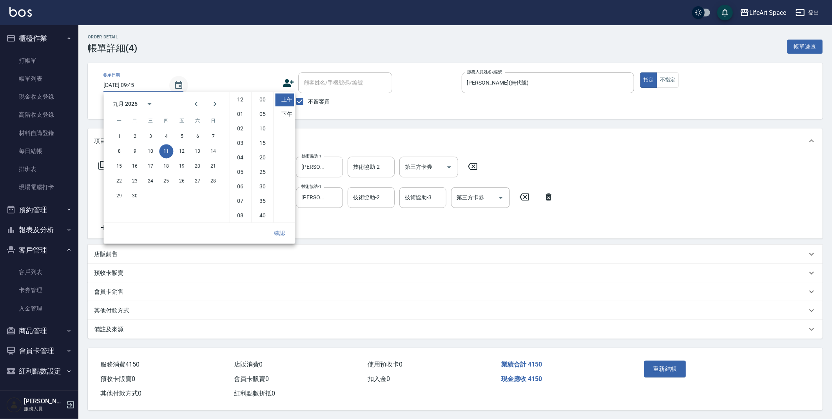
scroll to position [43, 0]
click at [147, 151] on button "10" at bounding box center [150, 151] width 14 height 14
type input "2025/09/10 09:45"
click at [291, 228] on button "確認" at bounding box center [279, 233] width 25 height 14
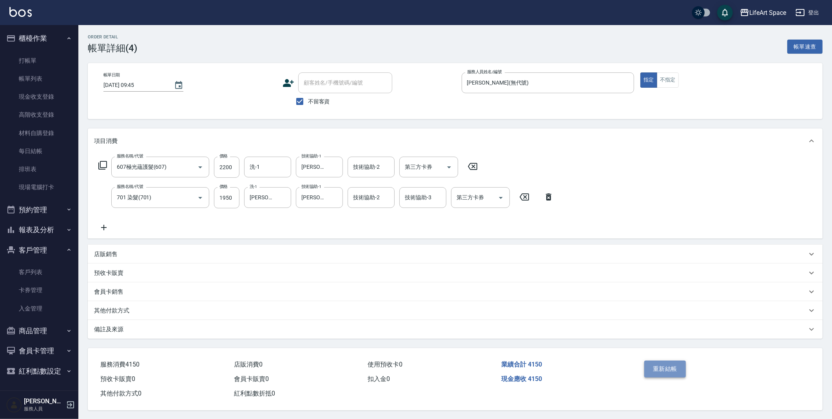
click at [666, 375] on button "重新結帳" at bounding box center [665, 369] width 42 height 16
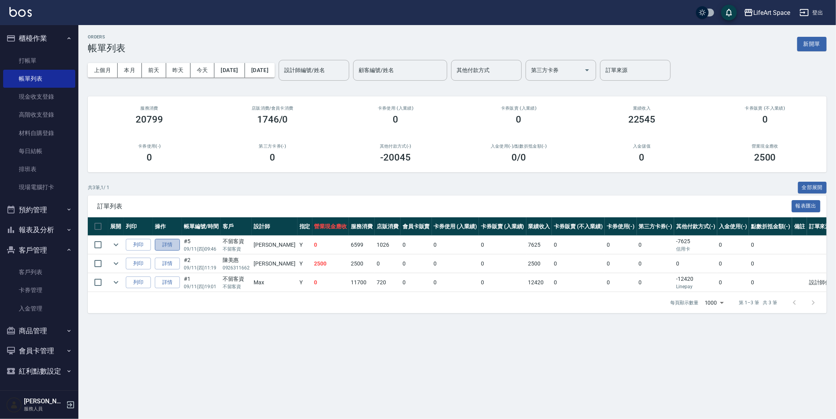
click at [163, 247] on link "詳情" at bounding box center [167, 245] width 25 height 12
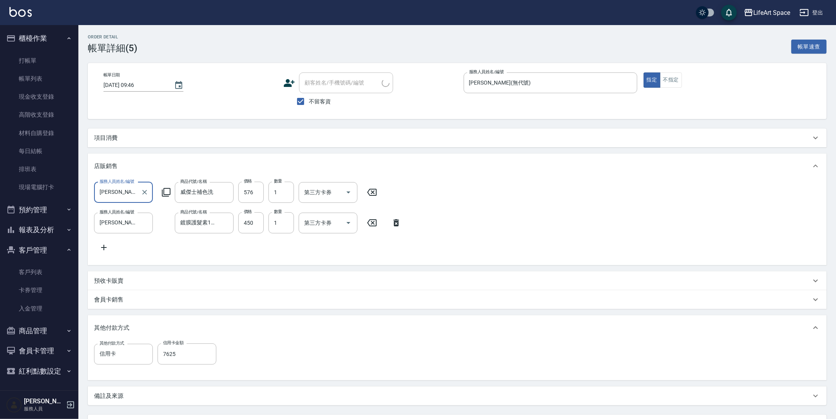
type input "2025/09/11 09:46"
checkbox input "true"
type input "Joyce(無代號)"
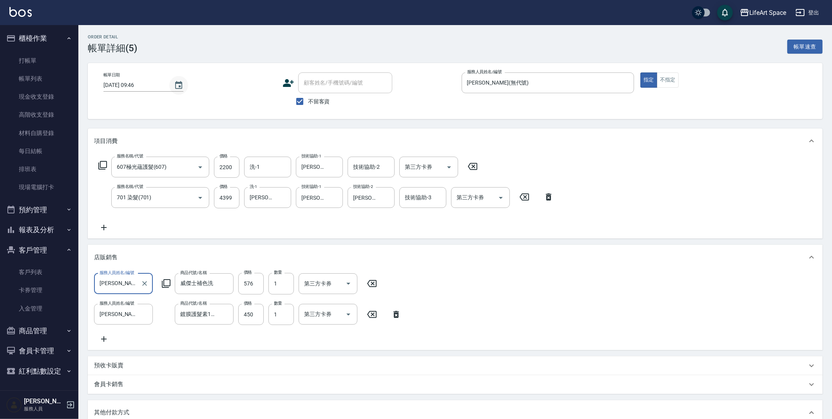
type input "607極光蘊護髮(607)"
type input "701 染髮(701)"
click at [176, 86] on icon "Choose date, selected date is 2025-09-11" at bounding box center [178, 85] width 9 height 9
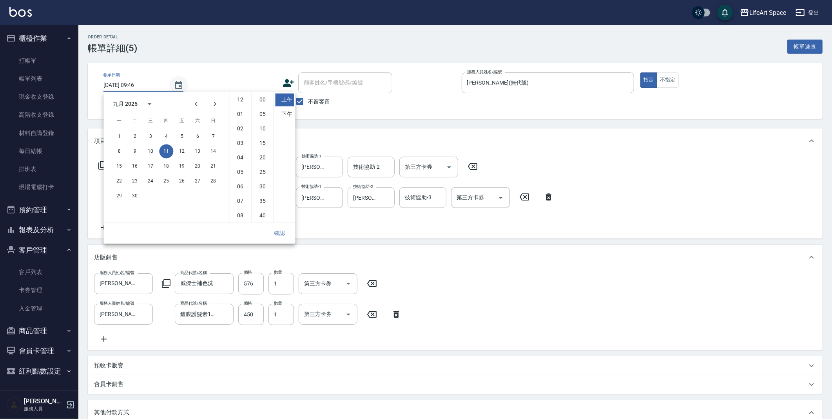
scroll to position [43, 0]
click at [151, 150] on button "10" at bounding box center [150, 151] width 14 height 14
type input "2025/09/10 09:46"
click at [285, 232] on button "確認" at bounding box center [279, 233] width 25 height 14
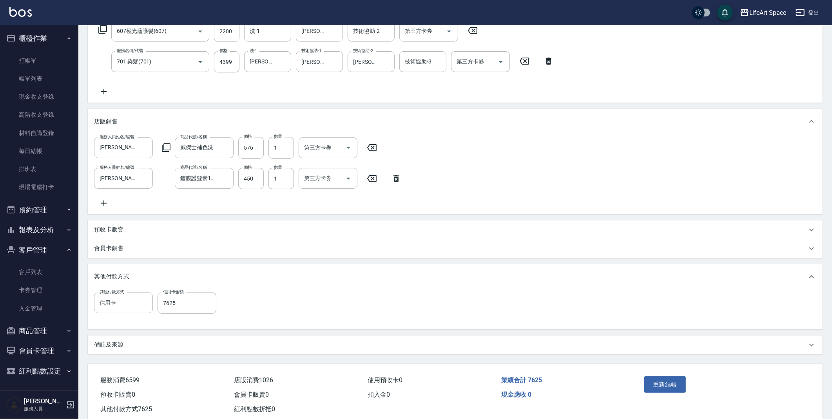
scroll to position [161, 0]
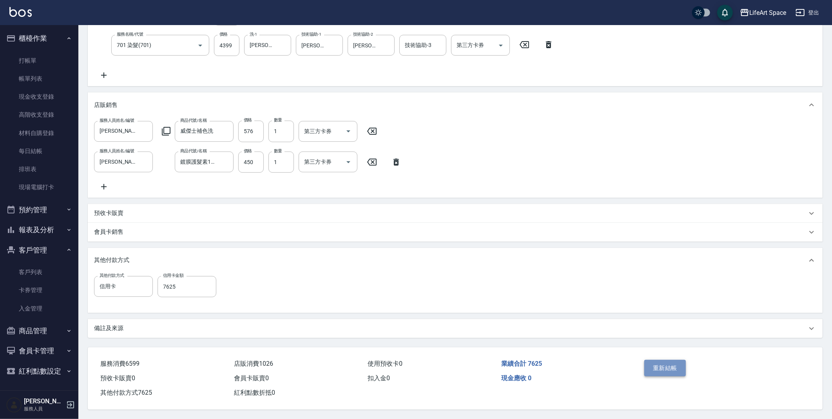
click at [675, 368] on button "重新結帳" at bounding box center [665, 368] width 42 height 16
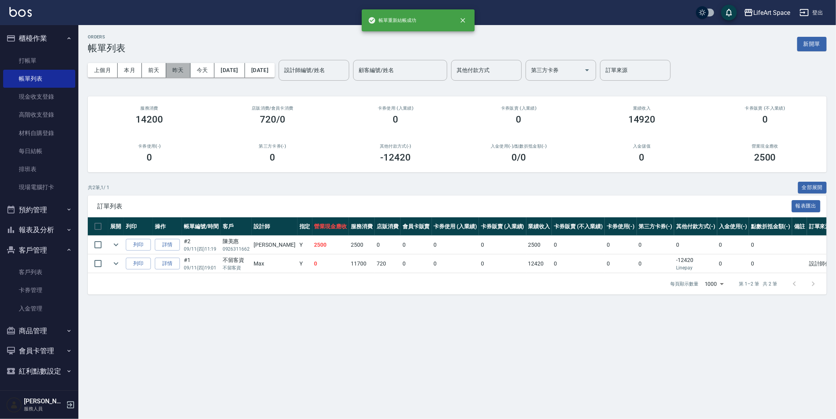
click at [179, 72] on button "昨天" at bounding box center [178, 70] width 24 height 14
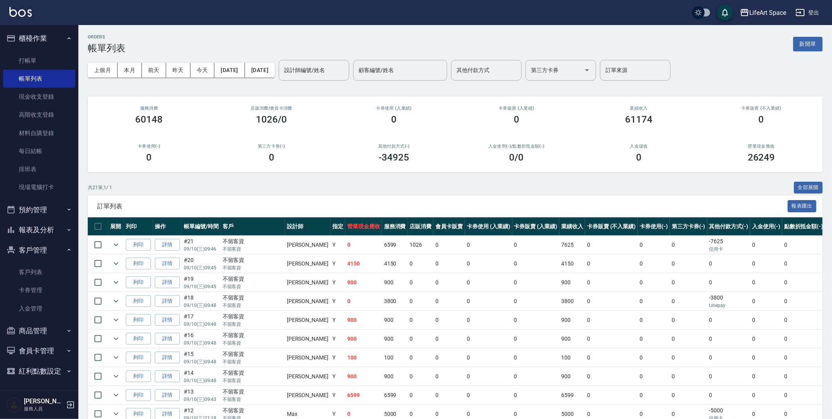
click at [323, 71] on input "設計師編號/姓名" at bounding box center [313, 70] width 63 height 14
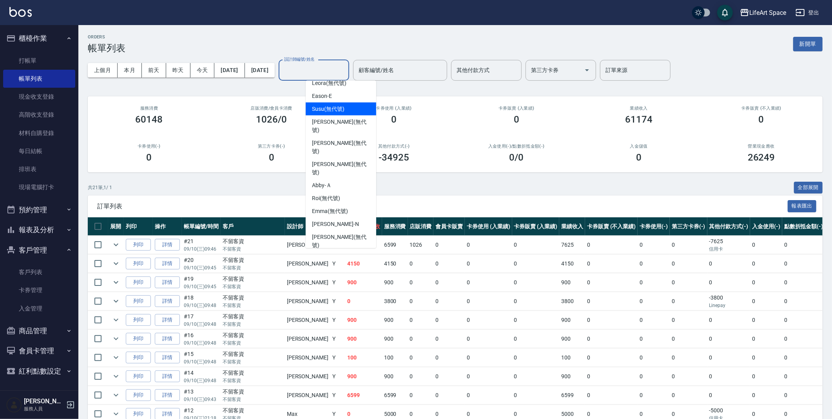
scroll to position [136, 0]
click at [334, 272] on span "Joyce (無代號)" at bounding box center [341, 280] width 58 height 16
type input "Joyce(無代號)"
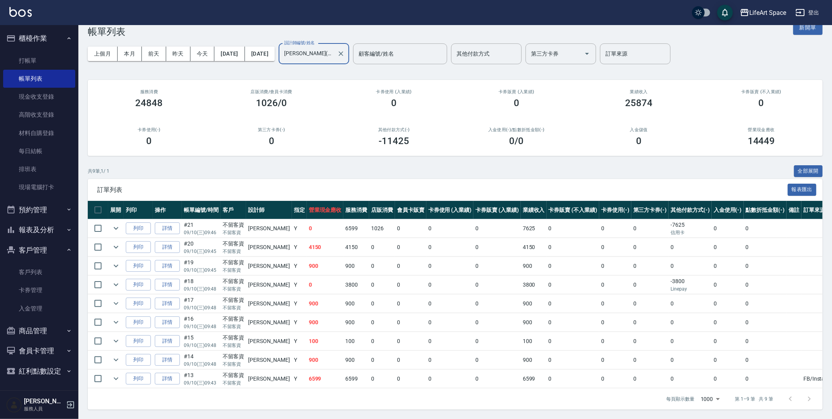
scroll to position [17, 0]
